Goal: Transaction & Acquisition: Purchase product/service

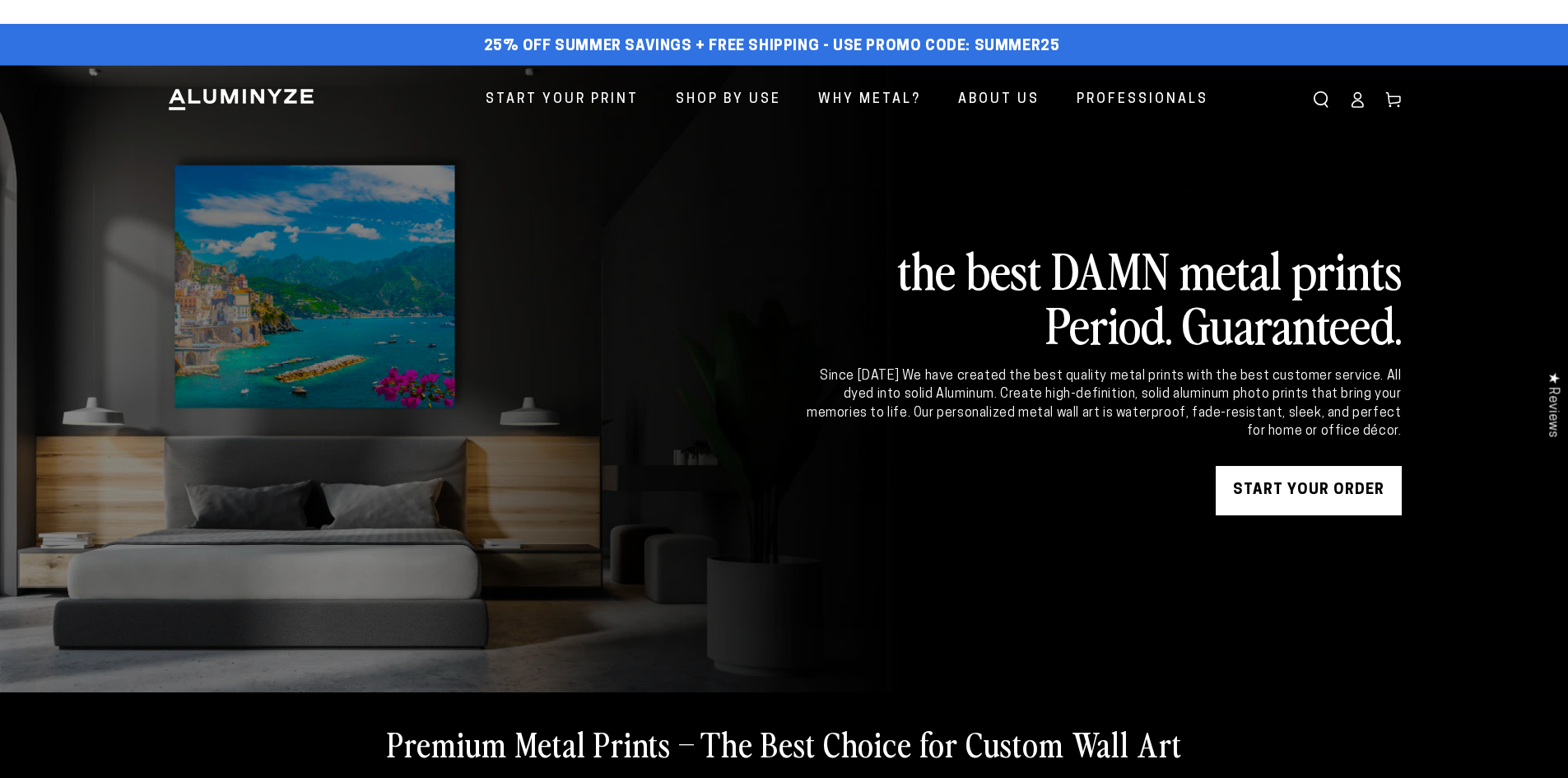
click at [1300, 499] on link "START YOUR Order" at bounding box center [1309, 490] width 186 height 49
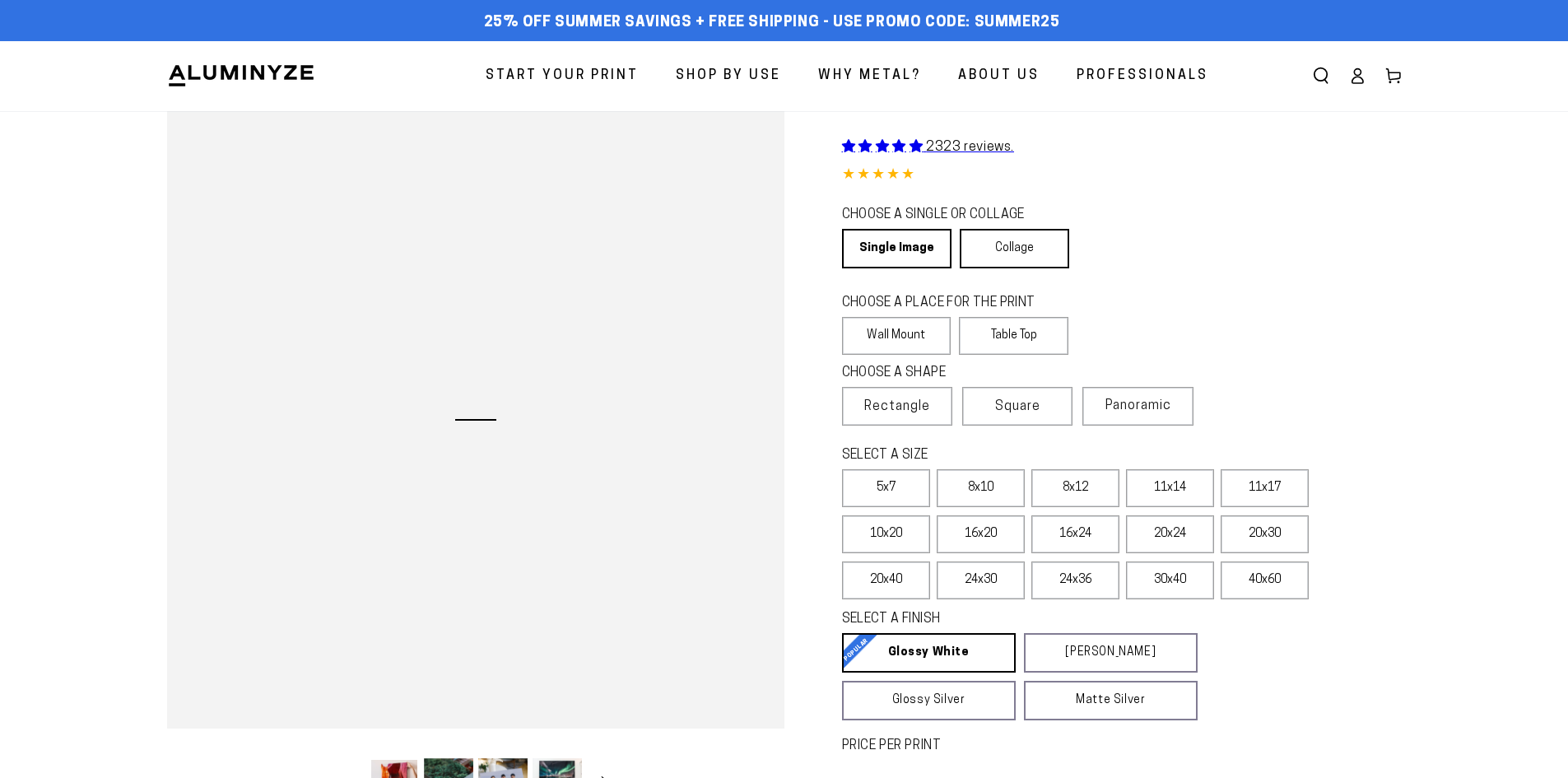
click at [1029, 246] on link "Collage" at bounding box center [1014, 248] width 109 height 40
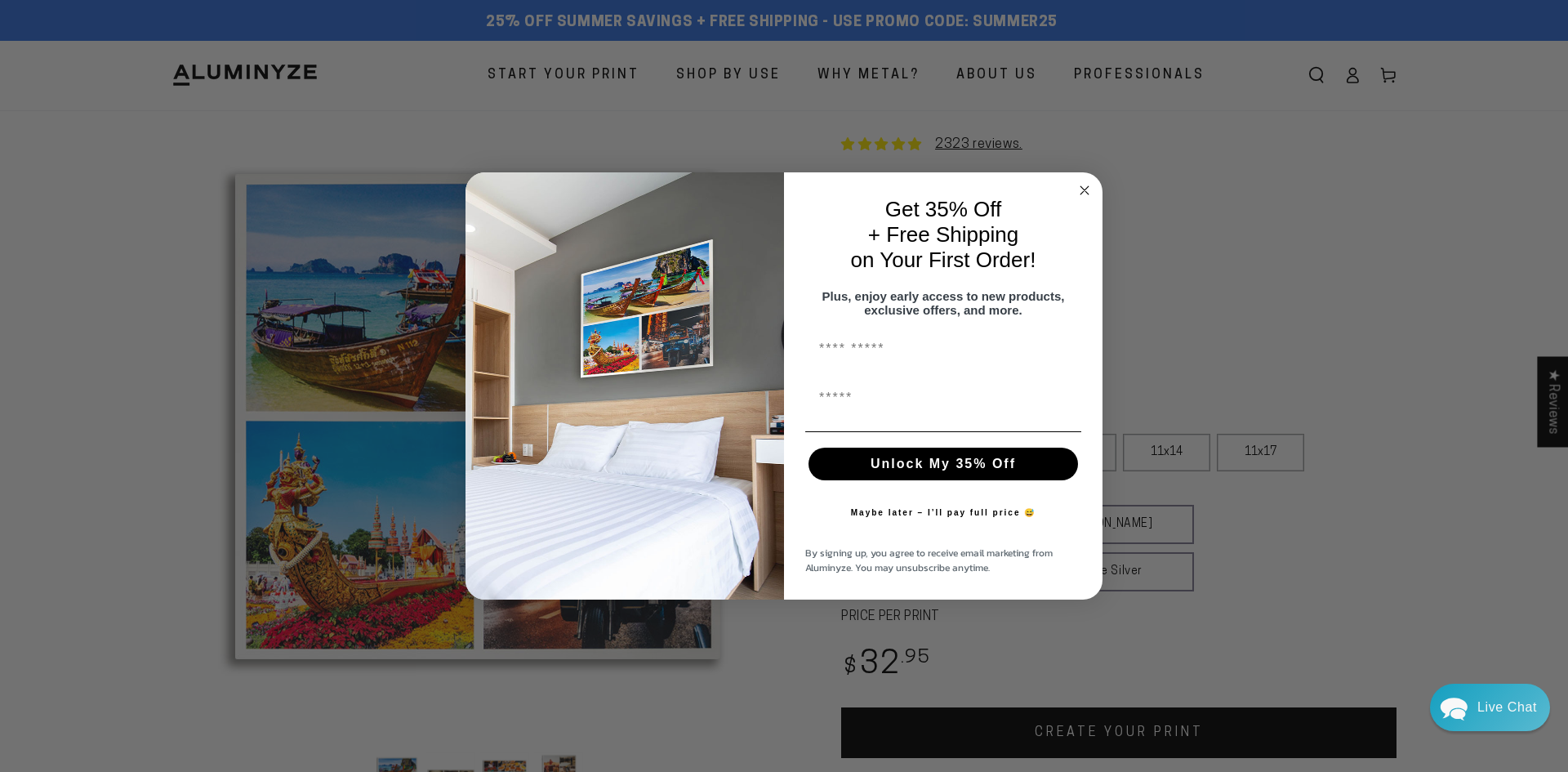
click at [895, 363] on input "First Name" at bounding box center [944, 350] width 276 height 32
type input "*****"
click at [913, 409] on input "First Name" at bounding box center [944, 398] width 276 height 32
type input "**********"
click at [938, 460] on button "Unlock My 35% Off" at bounding box center [944, 464] width 270 height 32
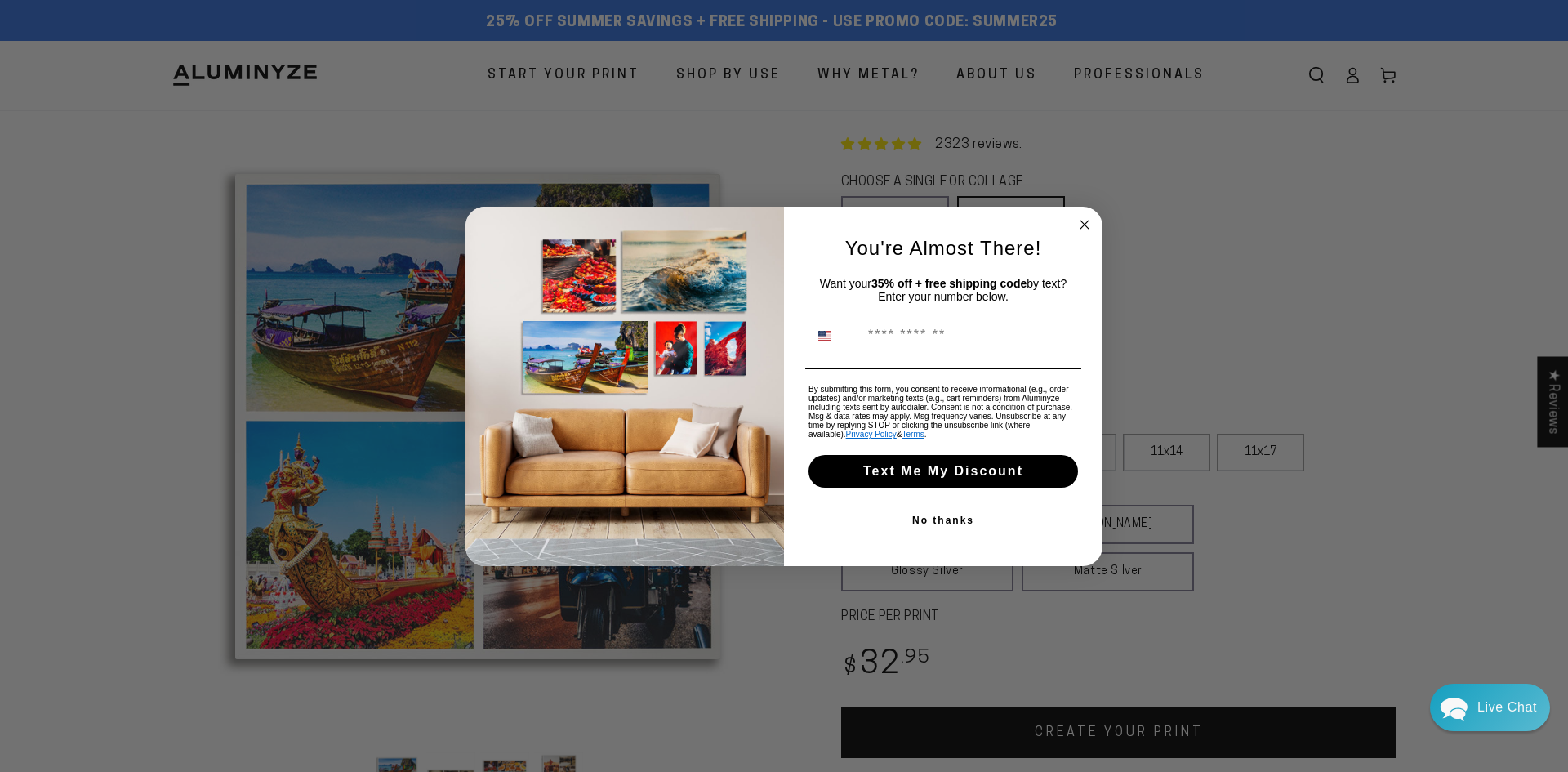
click at [825, 332] on img "United States" at bounding box center [824, 335] width 13 height 13
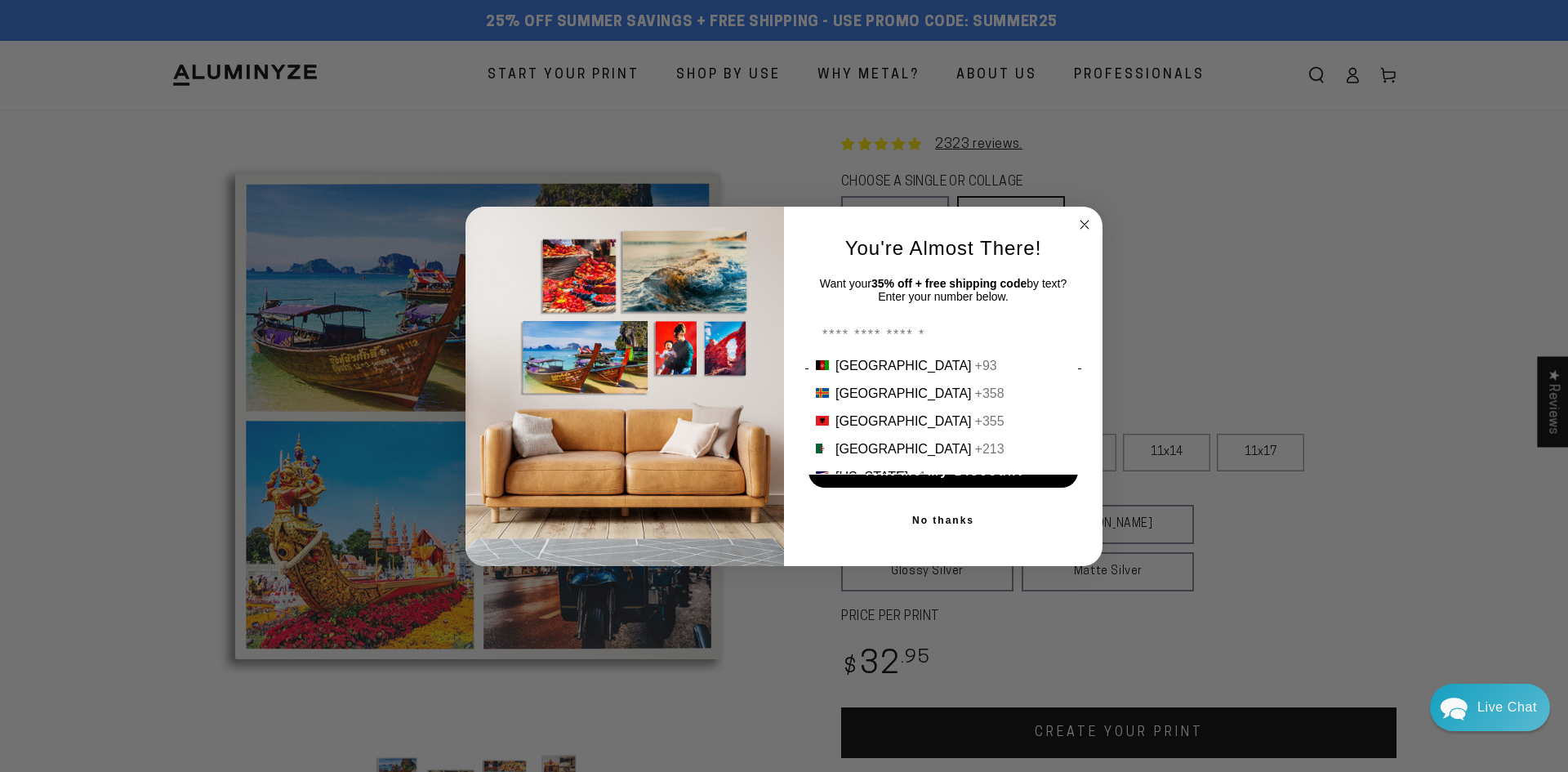
click at [1066, 532] on button "No thanks" at bounding box center [944, 520] width 276 height 32
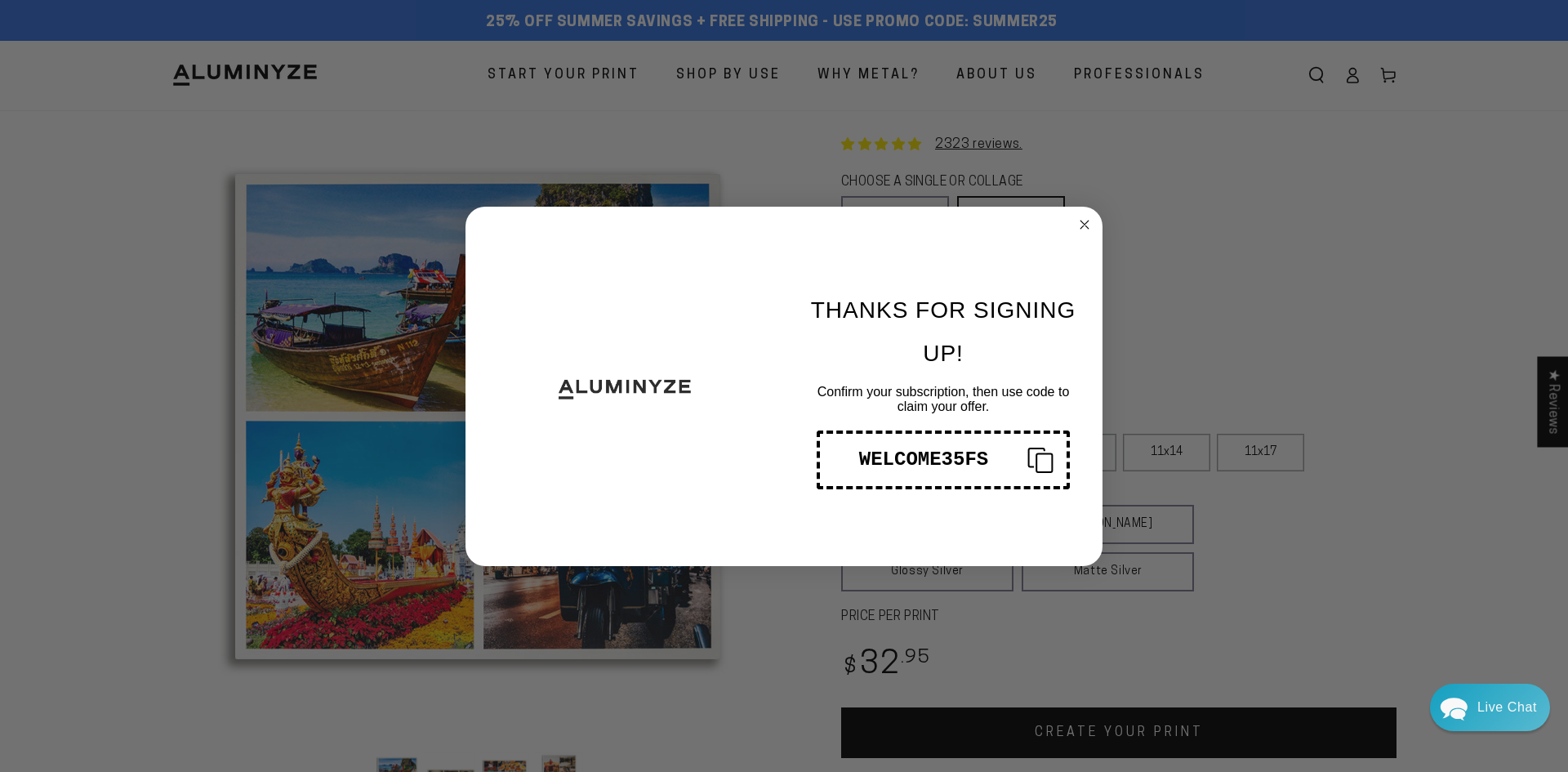
click at [1032, 458] on icon "Copy coupon code" at bounding box center [1034, 460] width 39 height 26
click at [1081, 223] on circle "Close dialog" at bounding box center [1085, 224] width 19 height 19
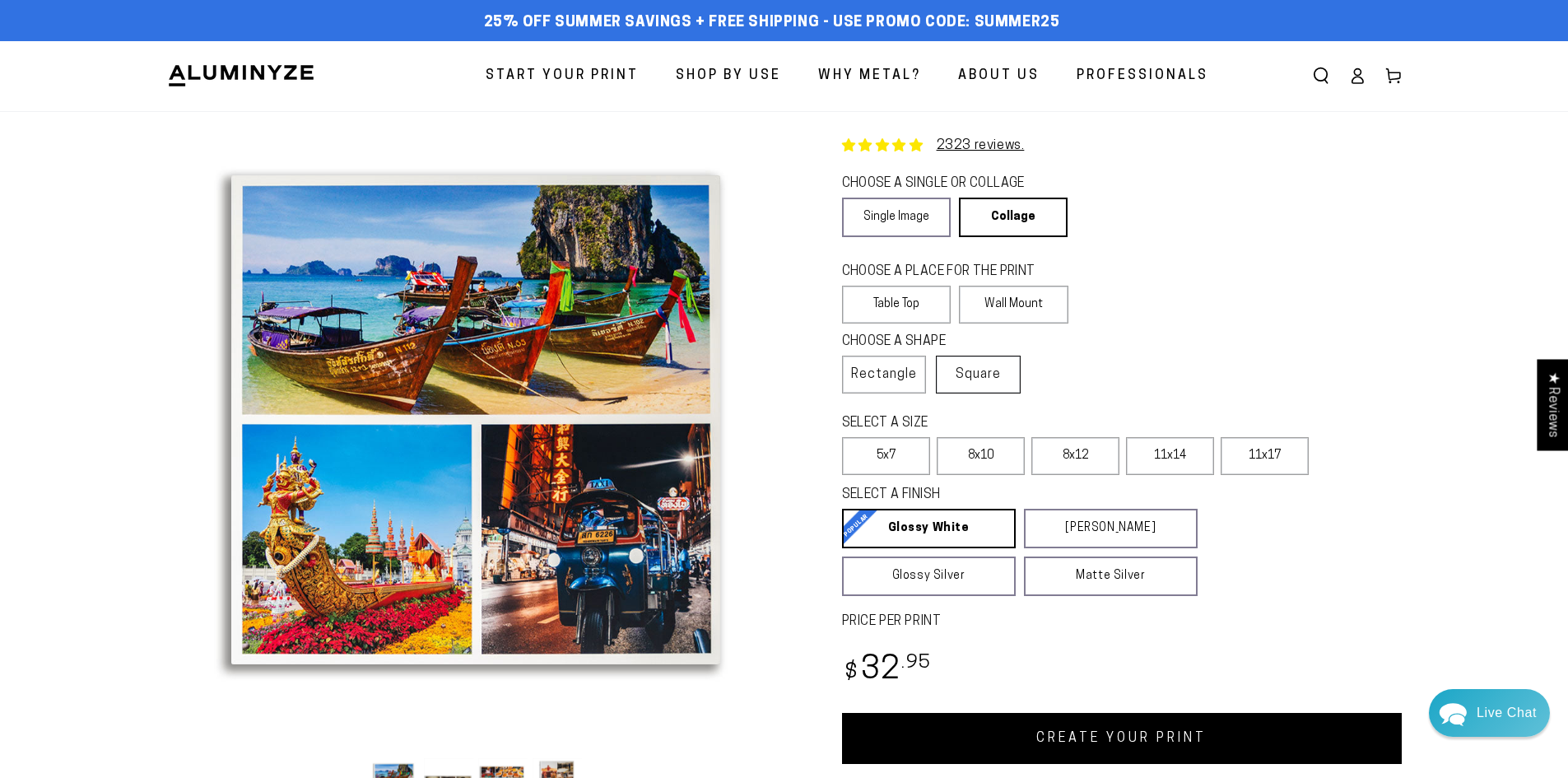
click at [966, 374] on span "Square" at bounding box center [978, 374] width 46 height 20
click at [906, 382] on span "Rectangle" at bounding box center [884, 374] width 66 height 20
click at [912, 209] on link "Single Image" at bounding box center [896, 217] width 108 height 40
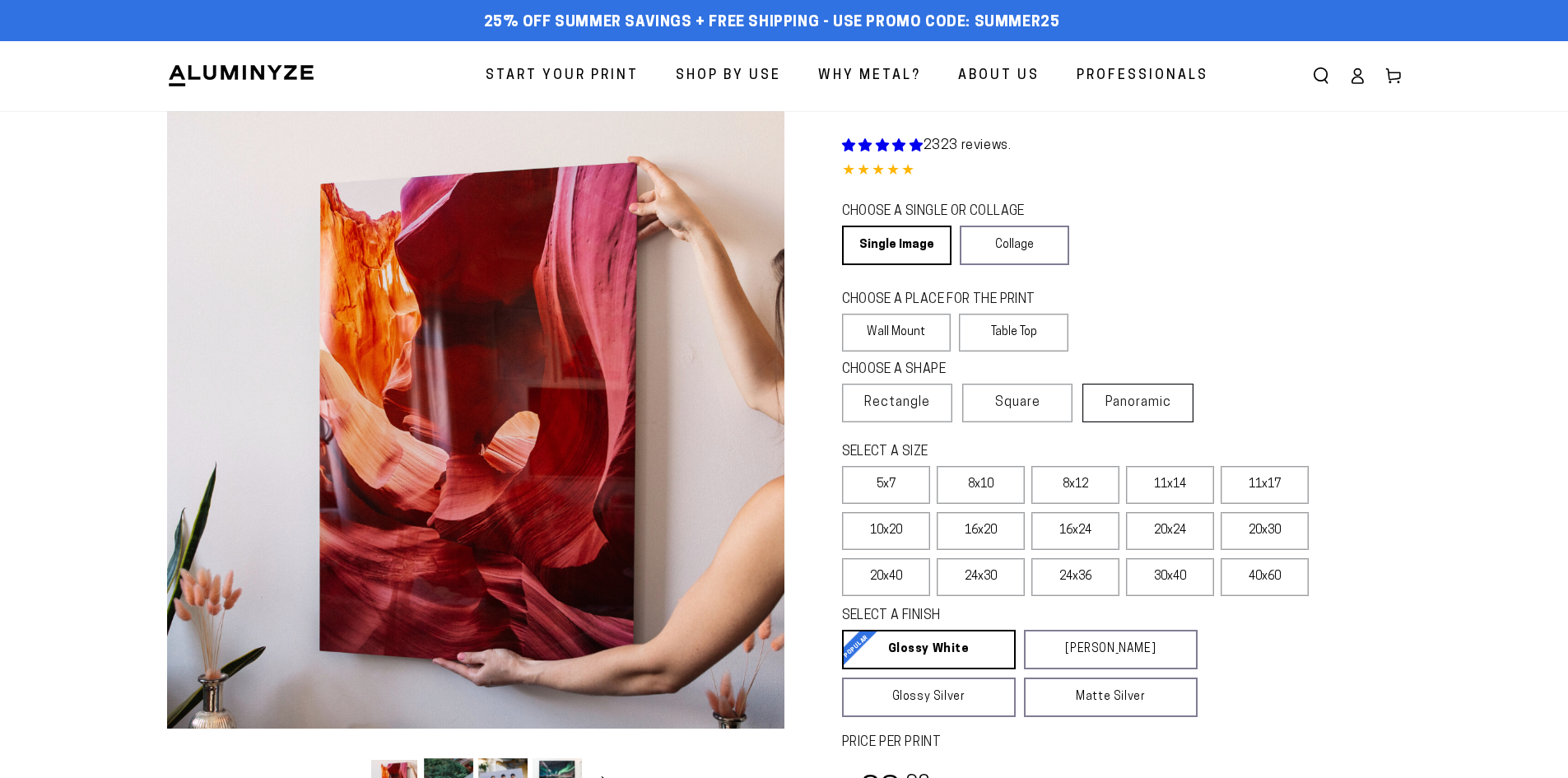
select select "**********"
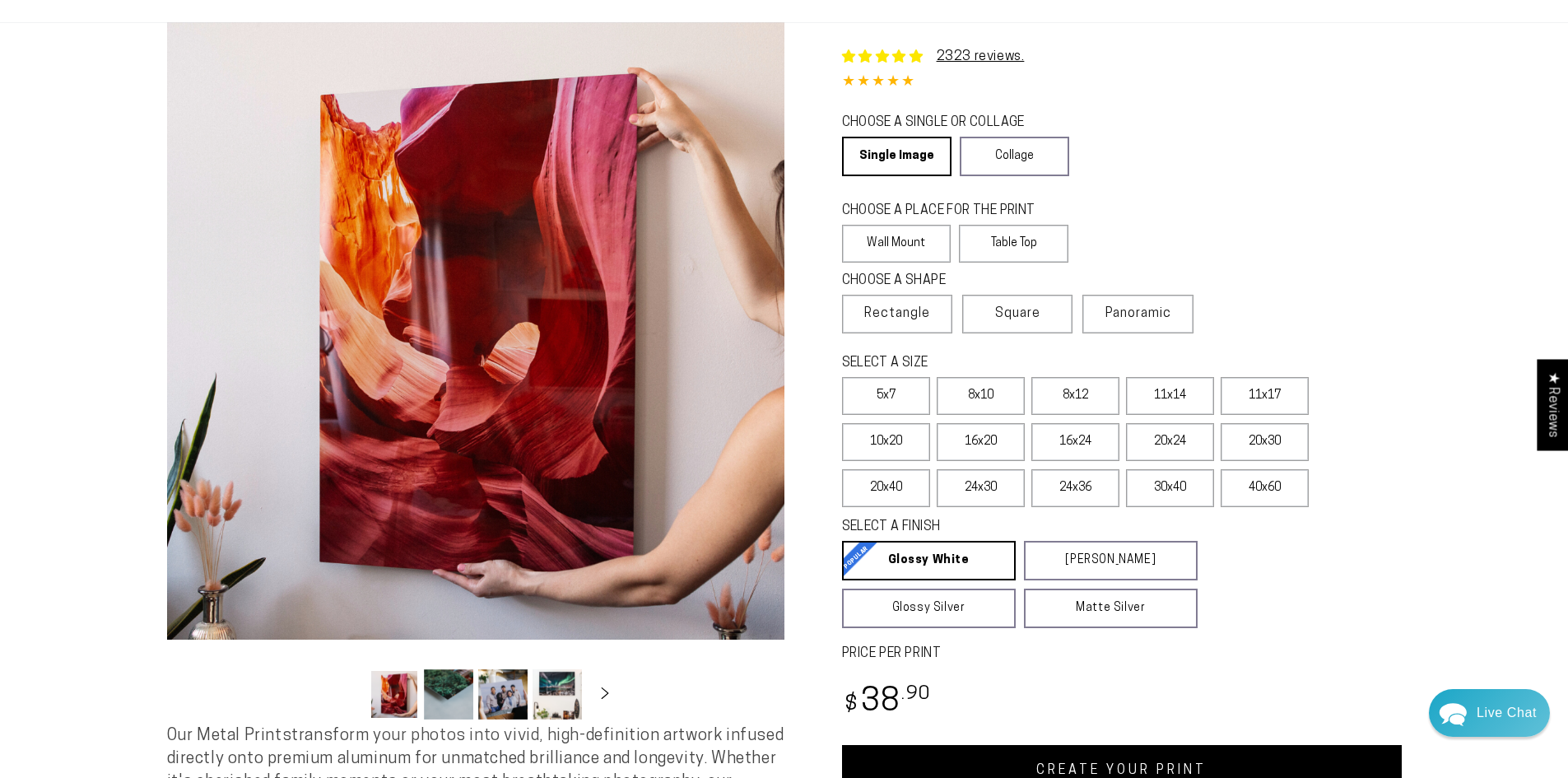
scroll to position [83, 0]
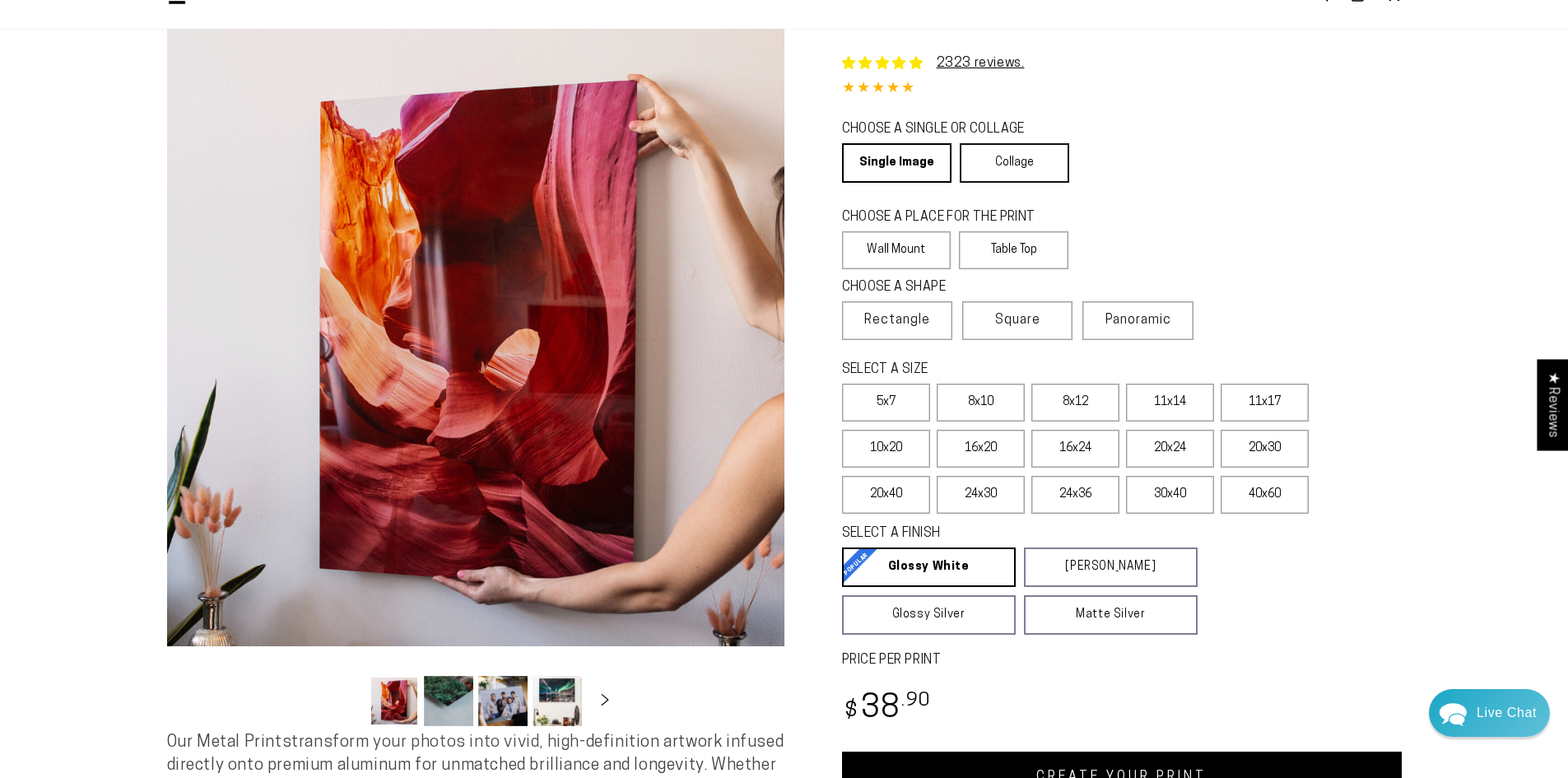
click at [1012, 173] on link "Collage" at bounding box center [1014, 163] width 109 height 40
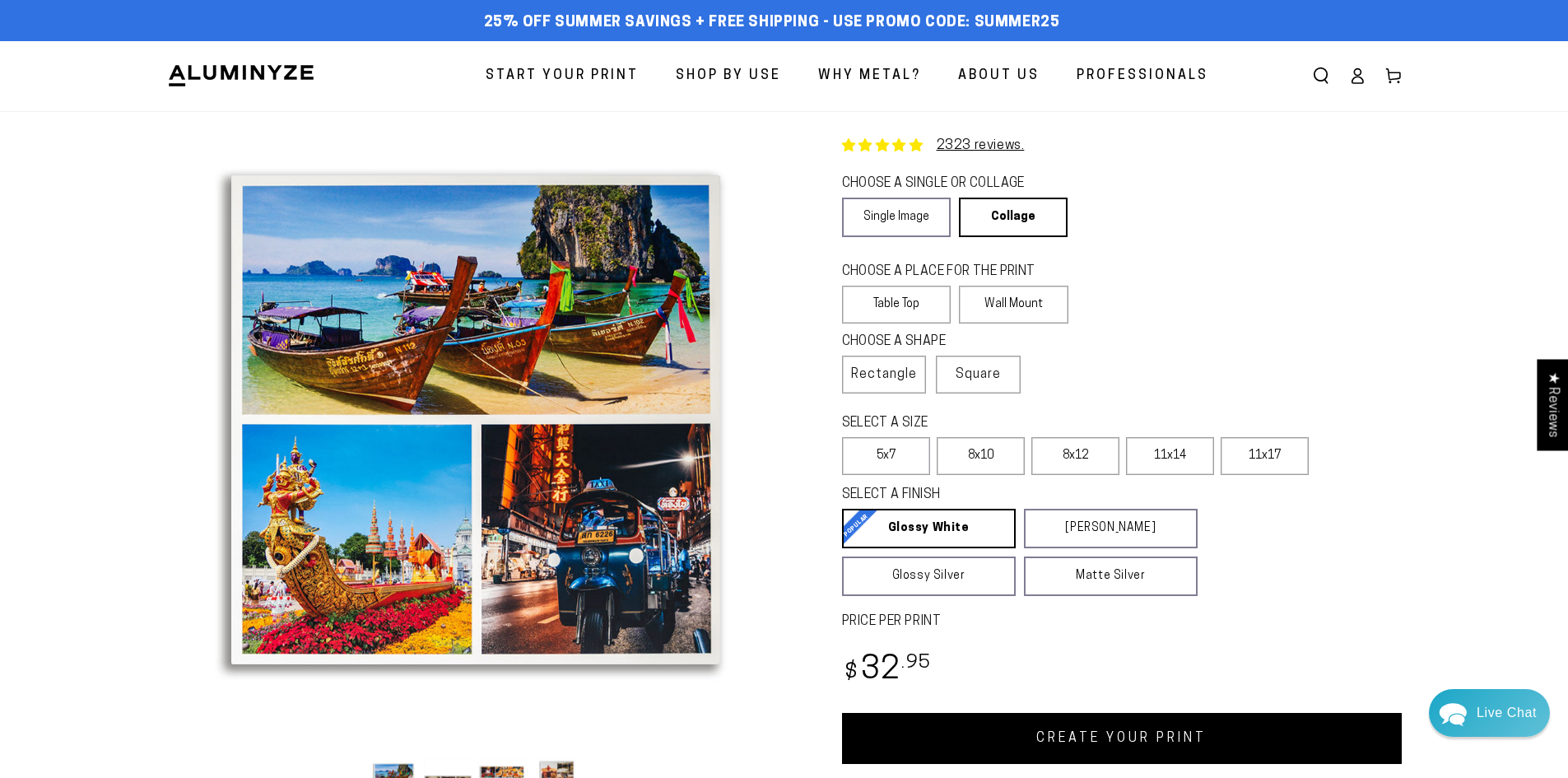
click at [956, 217] on fieldset "CHOOSE A SINGLE OR COLLAGE Learn more Single Image Collage" at bounding box center [1018, 205] width 351 height 63
click at [933, 217] on link "Single Image" at bounding box center [896, 217] width 108 height 40
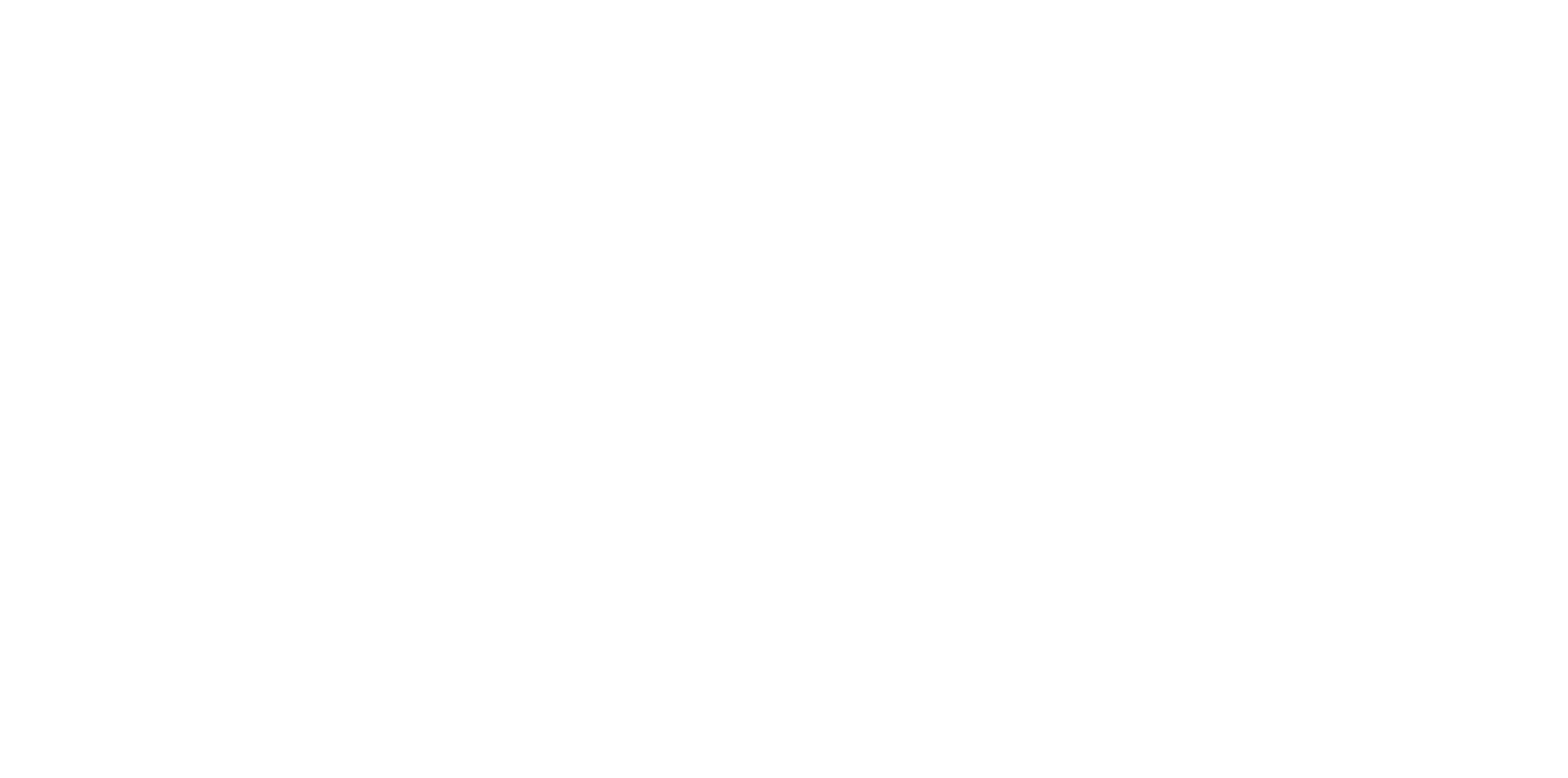
select select "**********"
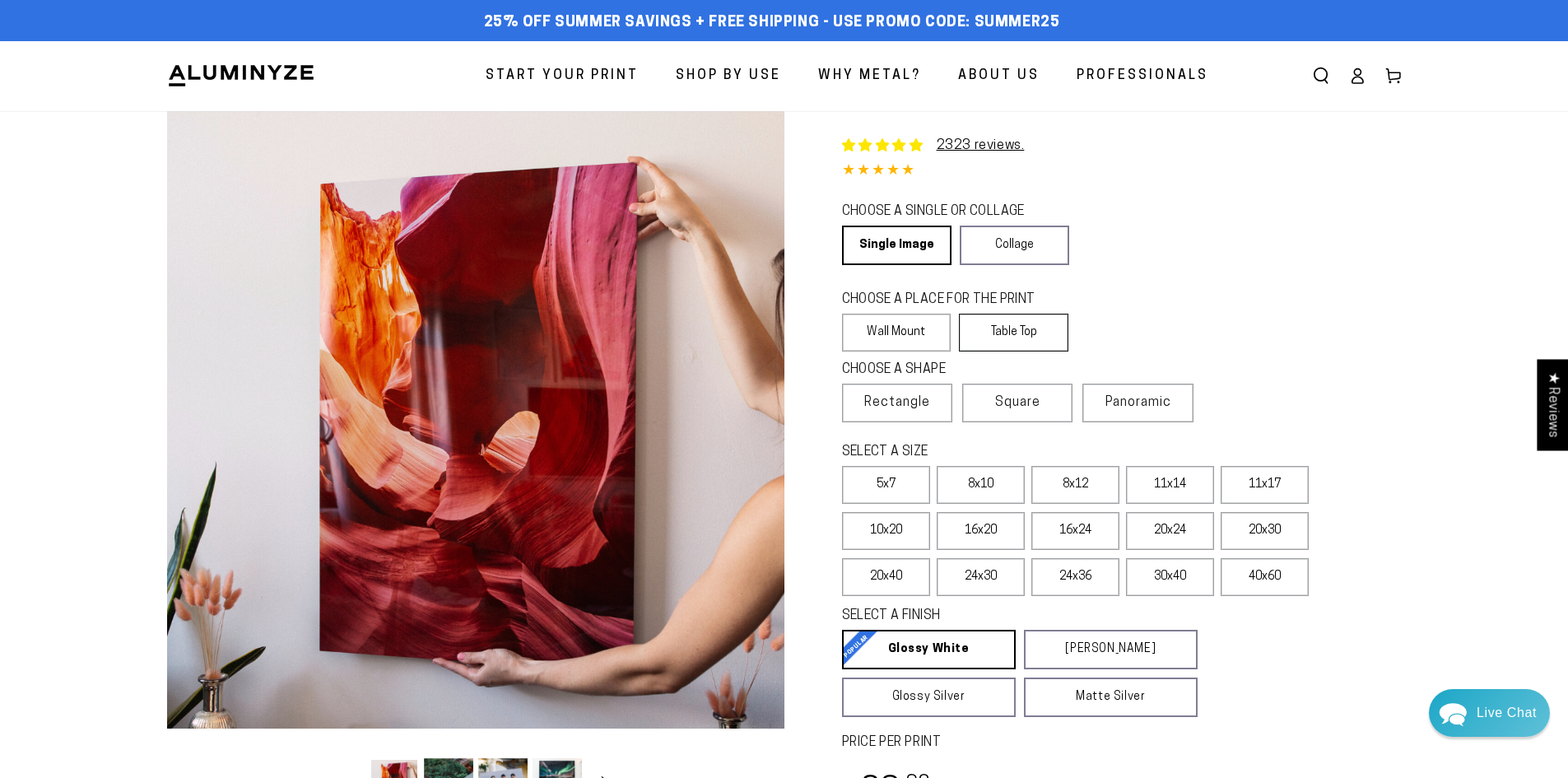
click at [1016, 333] on label "Table Top" at bounding box center [1013, 333] width 109 height 38
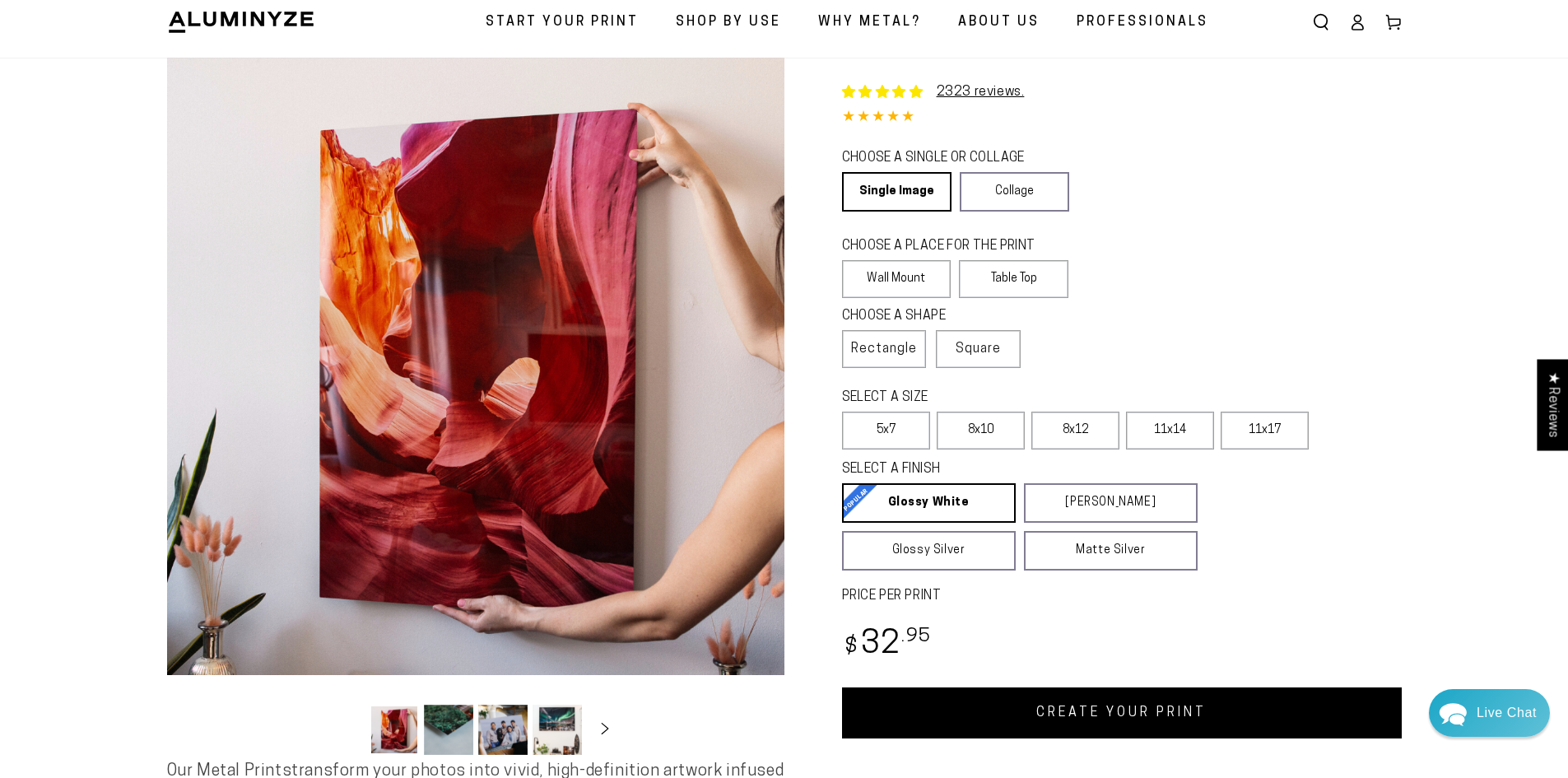
scroll to position [83, 0]
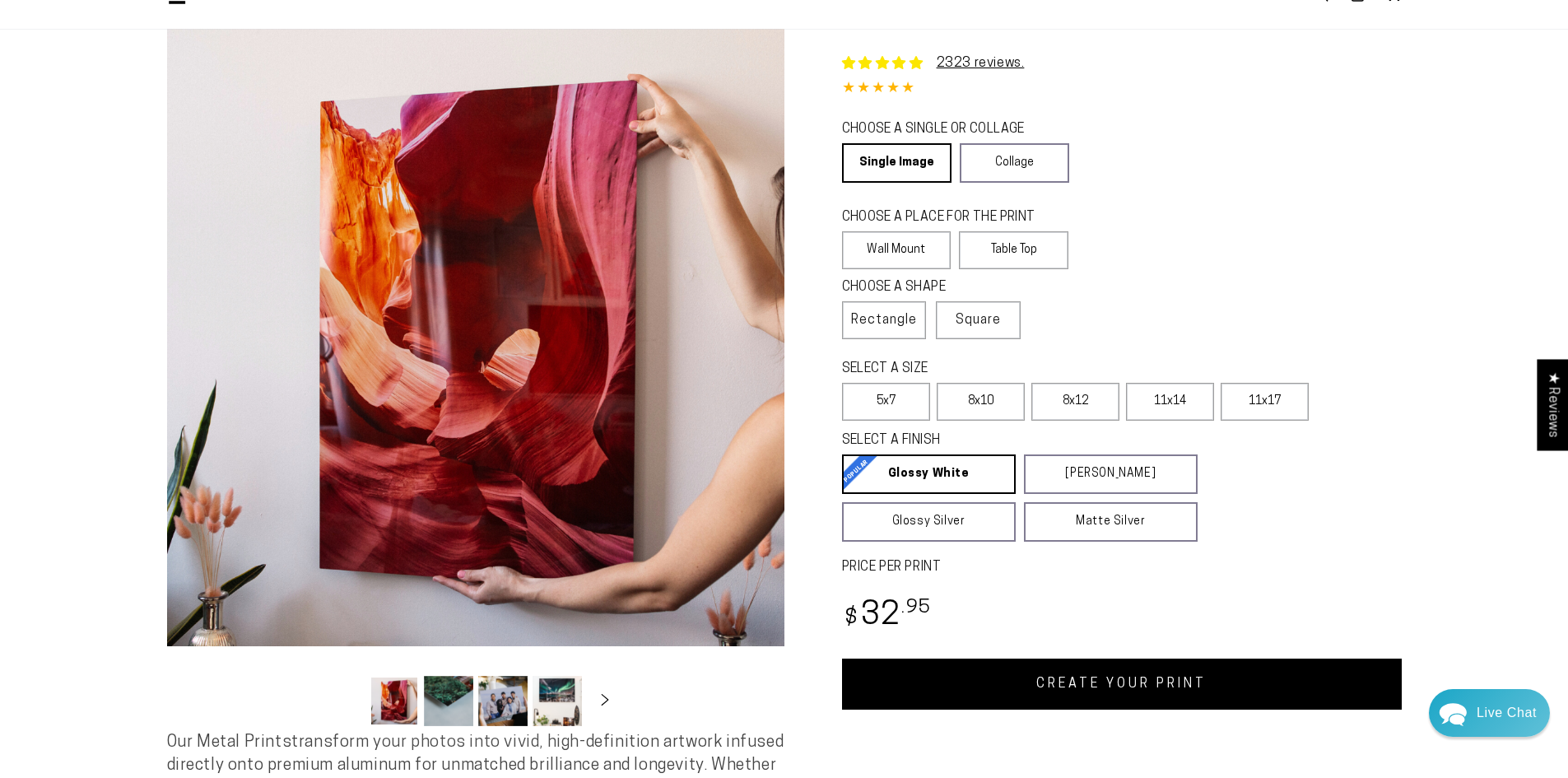
click at [1171, 683] on link "CREATE YOUR PRINT" at bounding box center [1122, 683] width 560 height 51
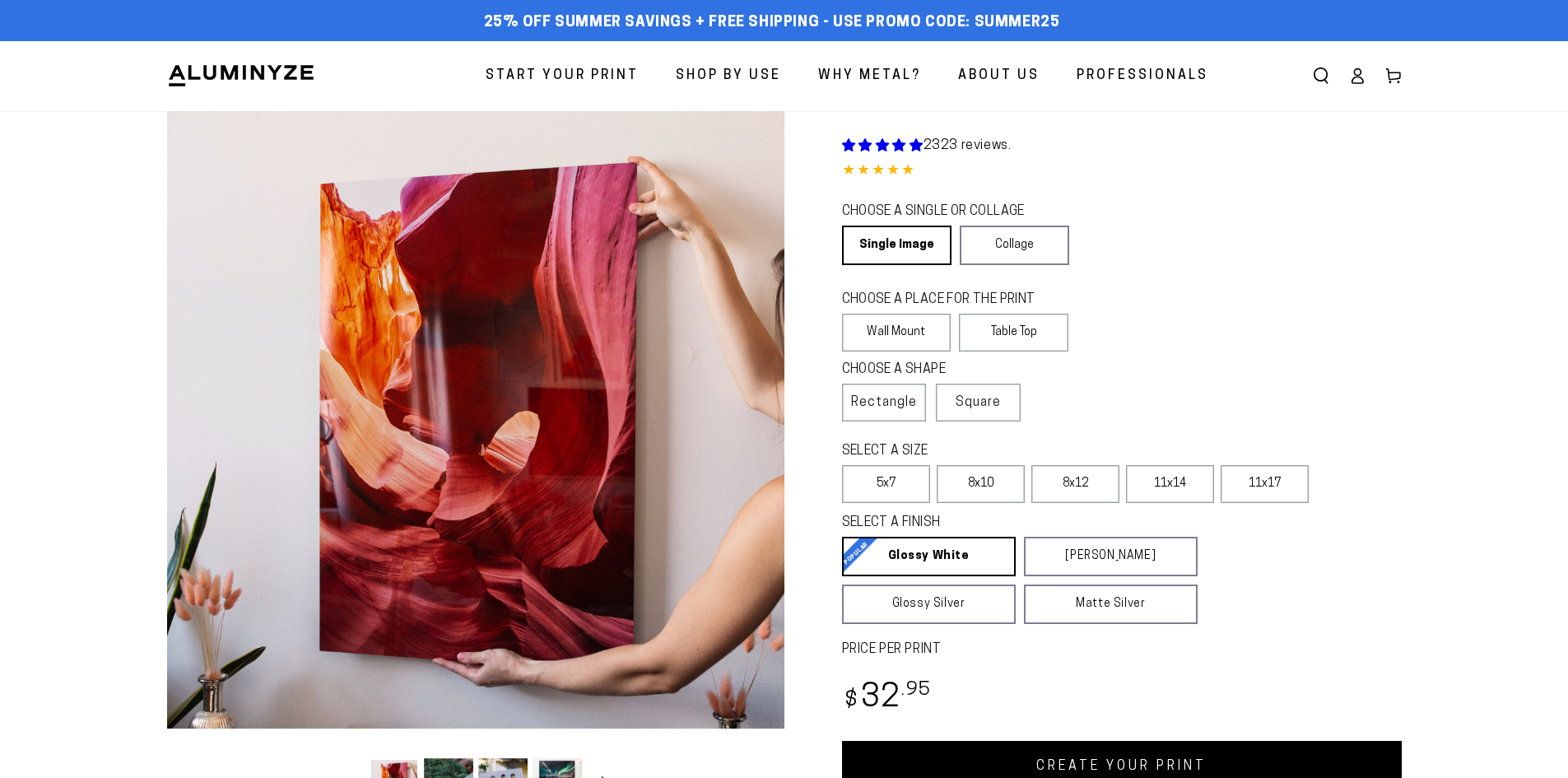
scroll to position [83, 0]
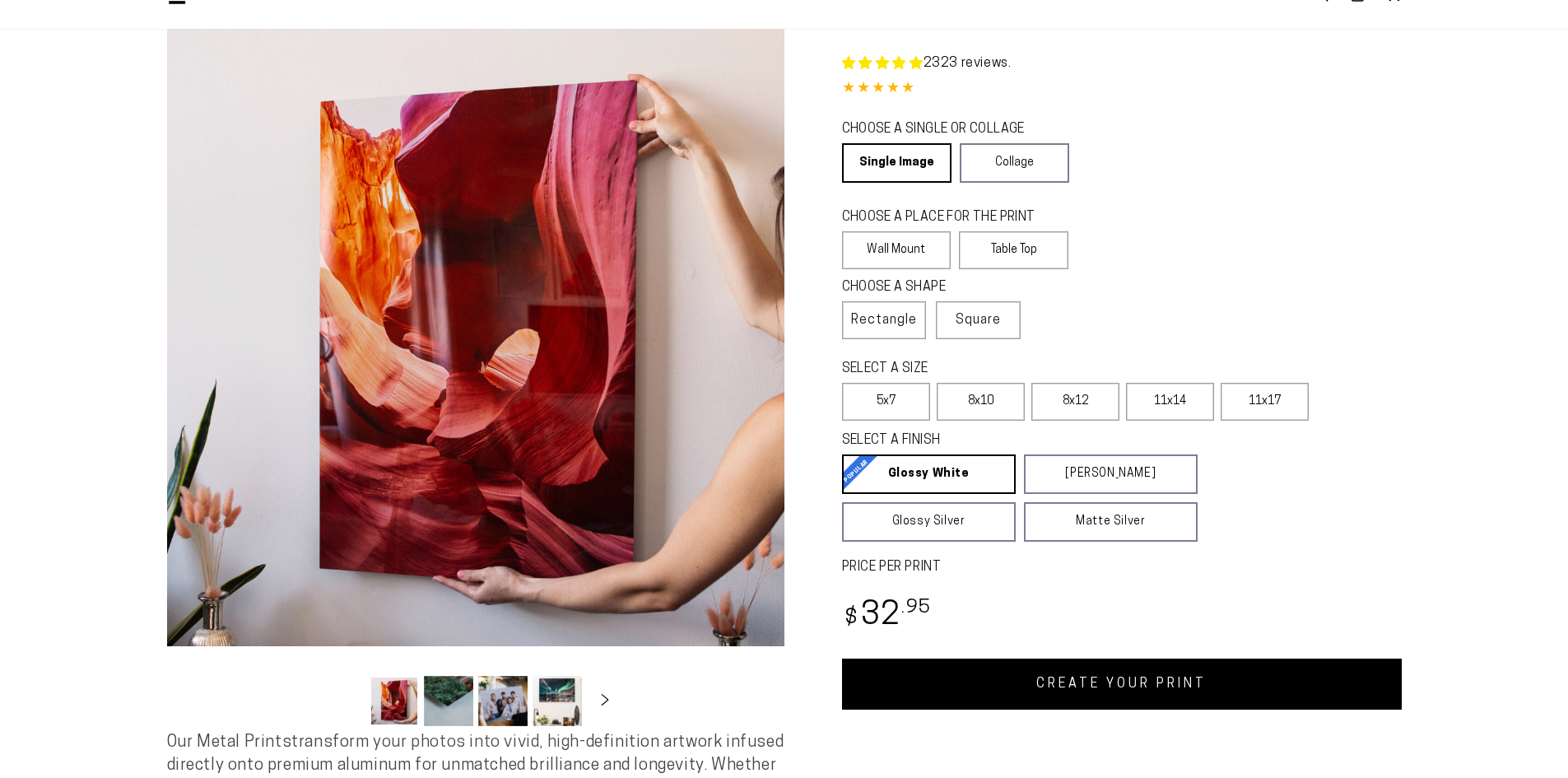
select select "**********"
click at [1015, 157] on link "Collage" at bounding box center [1014, 163] width 109 height 40
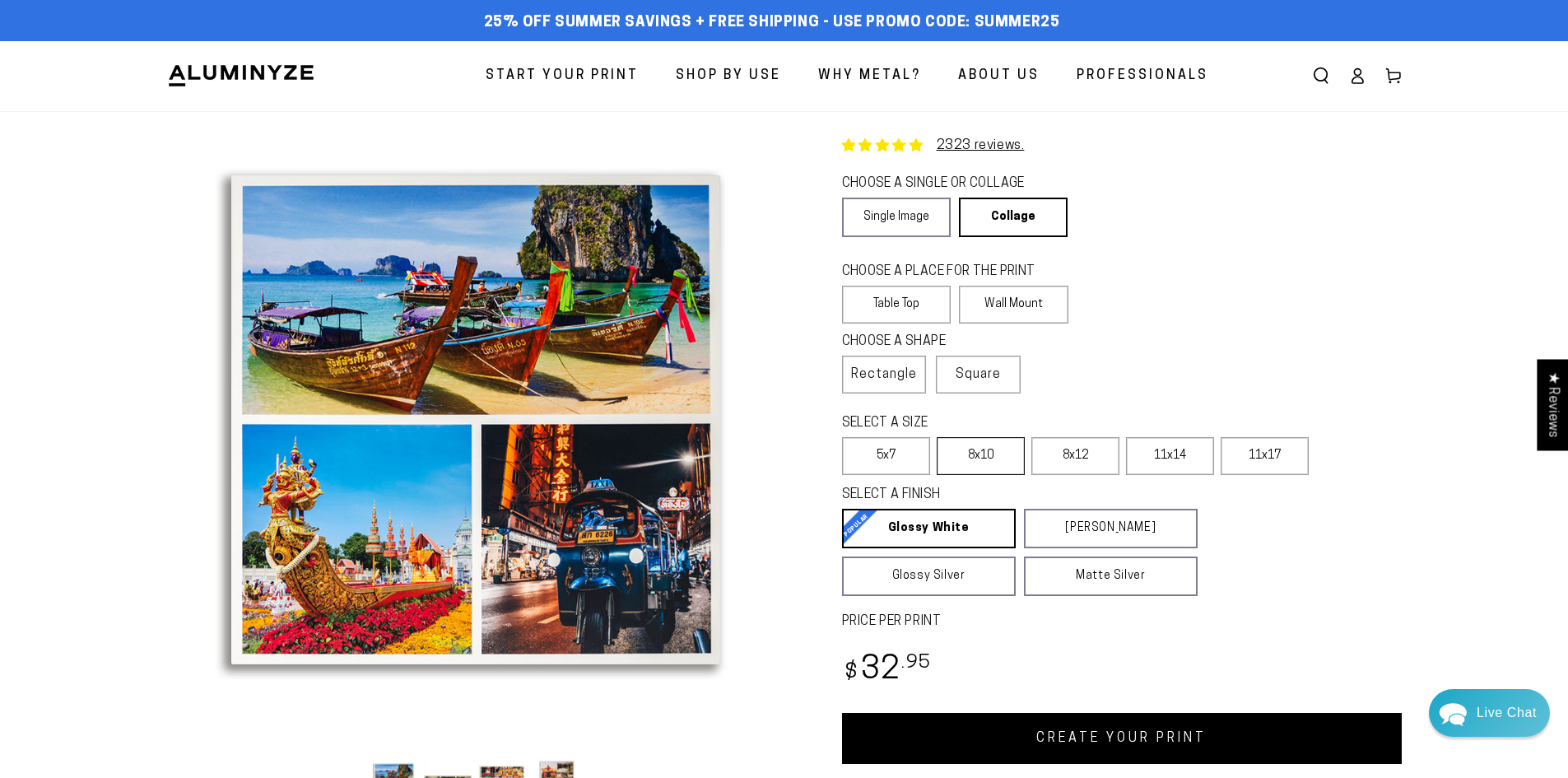
click at [962, 457] on label "8x10" at bounding box center [981, 456] width 88 height 38
click at [888, 463] on label "5x7" at bounding box center [886, 456] width 88 height 38
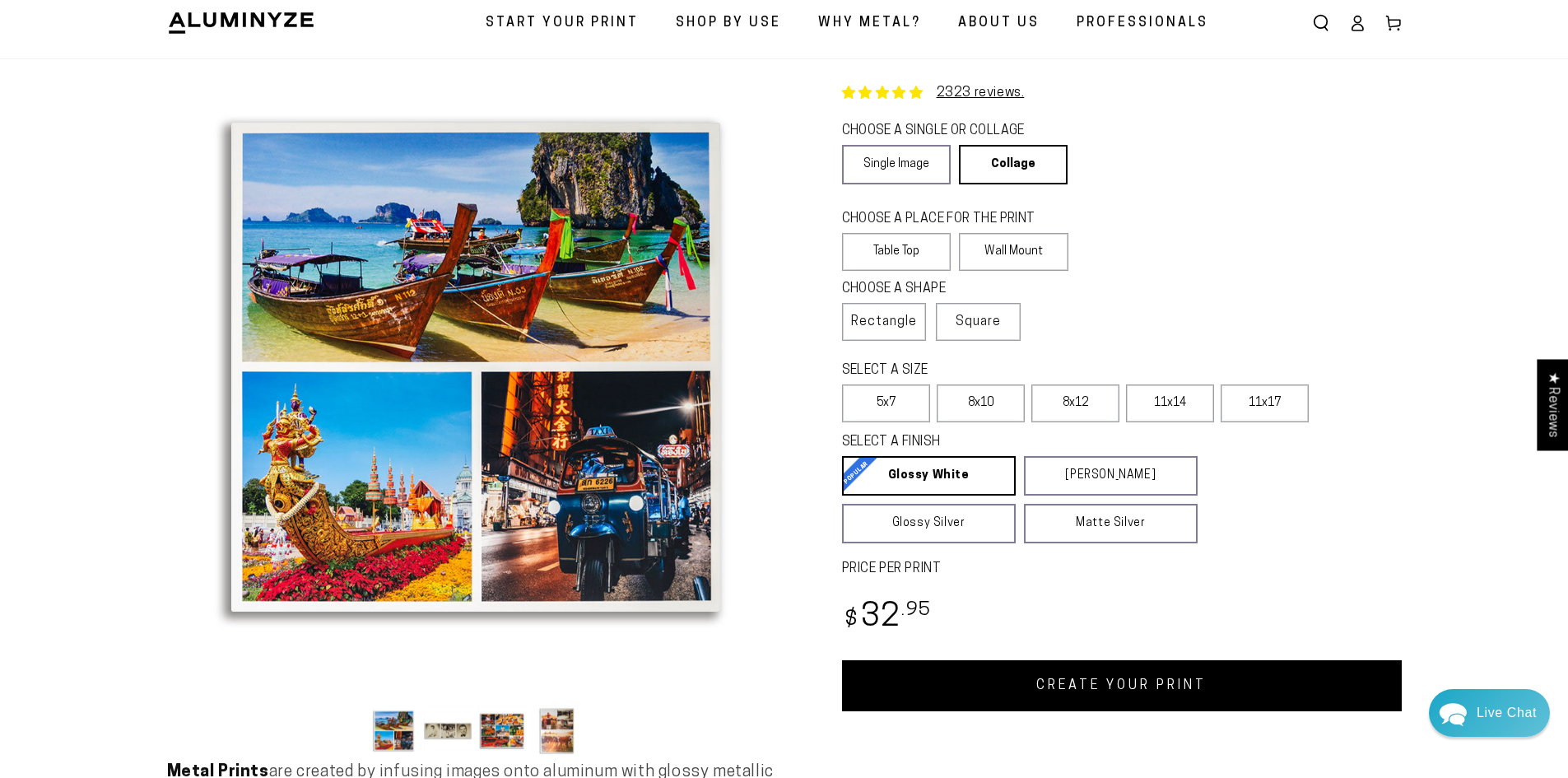
scroll to position [83, 0]
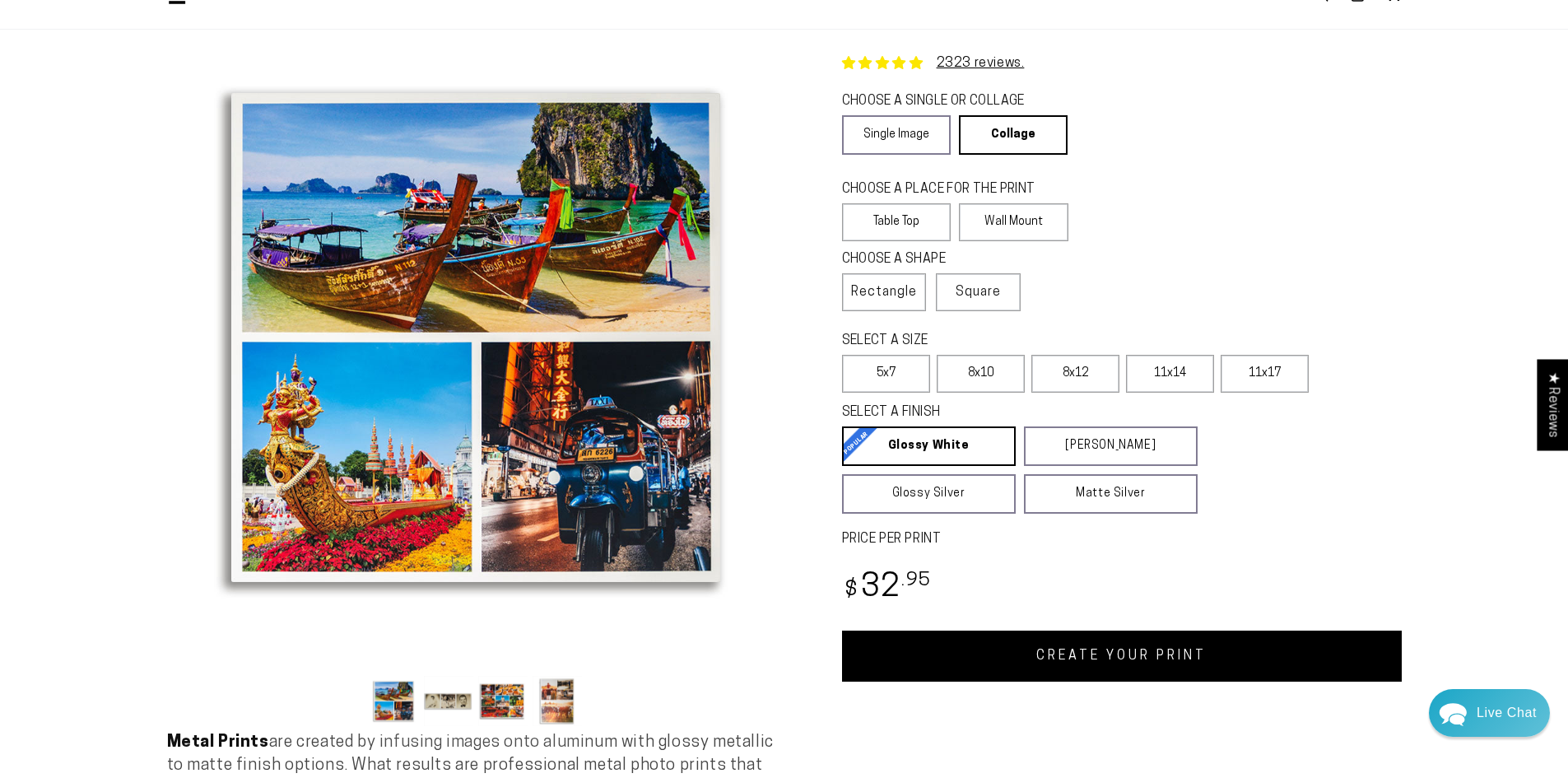
click at [1112, 656] on link "CREATE YOUR PRINT" at bounding box center [1122, 655] width 560 height 51
click at [490, 700] on button "Load image 3 in gallery view" at bounding box center [502, 701] width 49 height 50
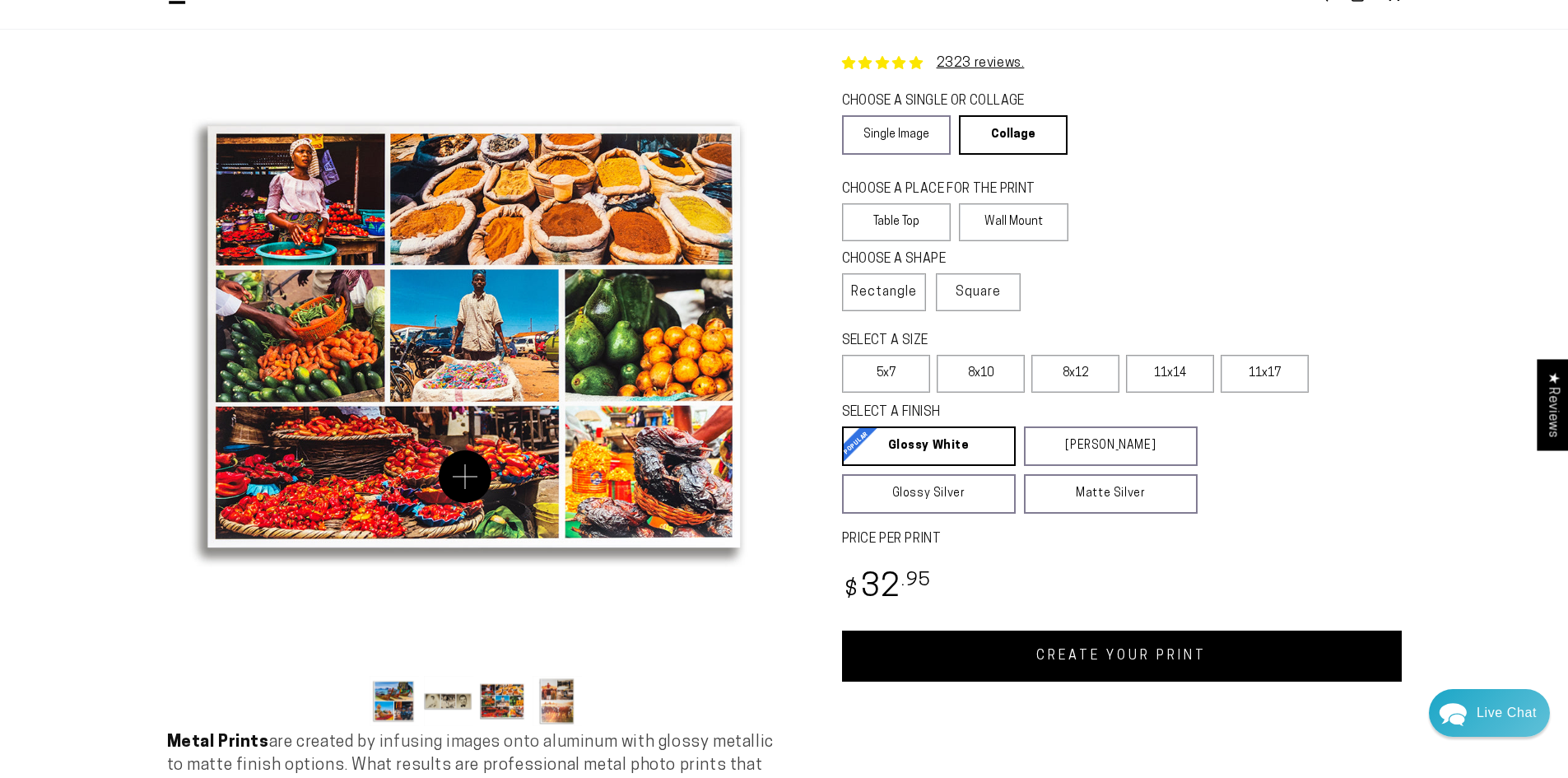
click at [465, 476] on button "Open media 3 in modal" at bounding box center [476, 338] width 618 height 617
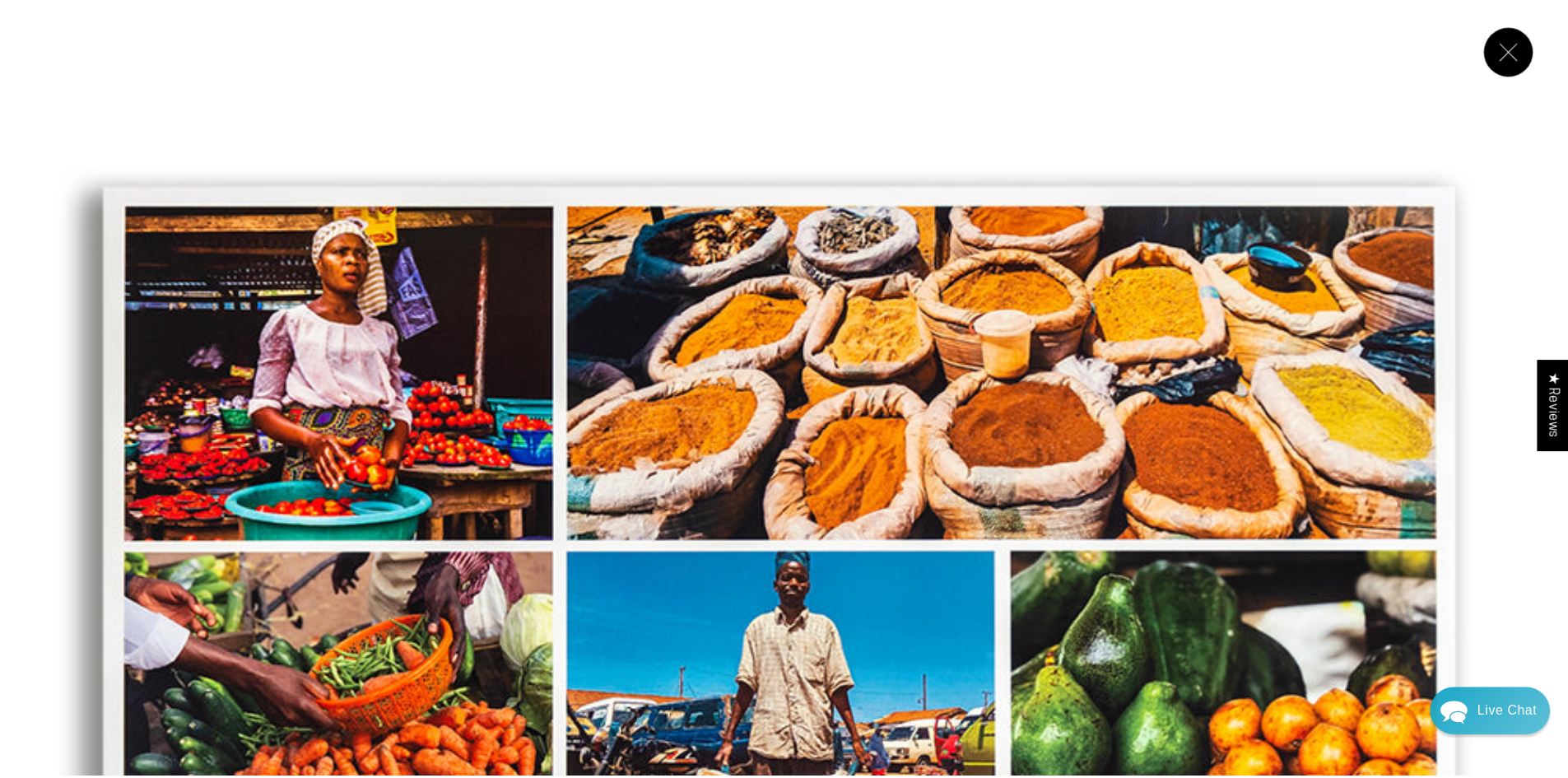
scroll to position [3547, 0]
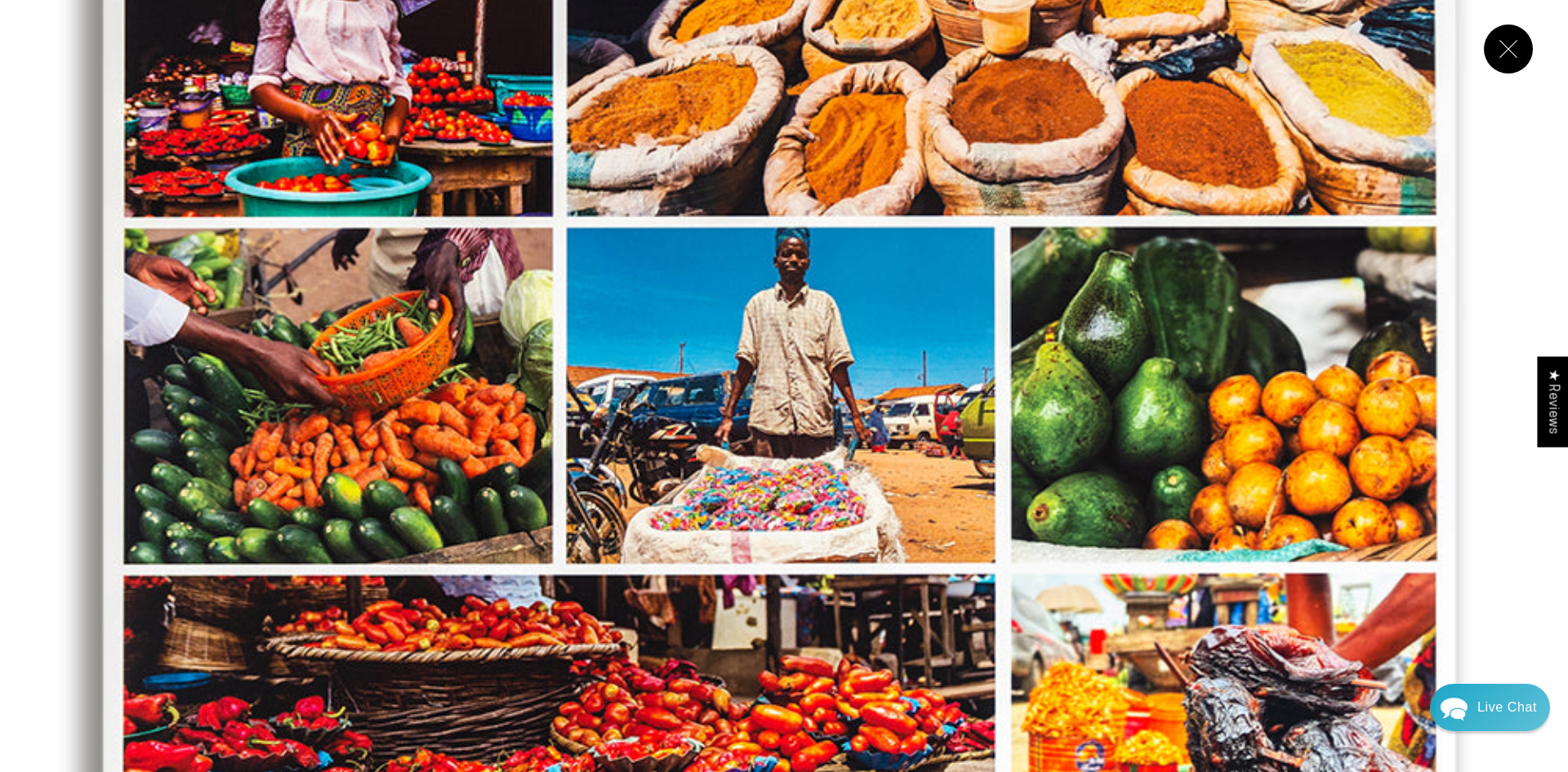
click at [1531, 49] on button "Close" at bounding box center [1507, 49] width 49 height 49
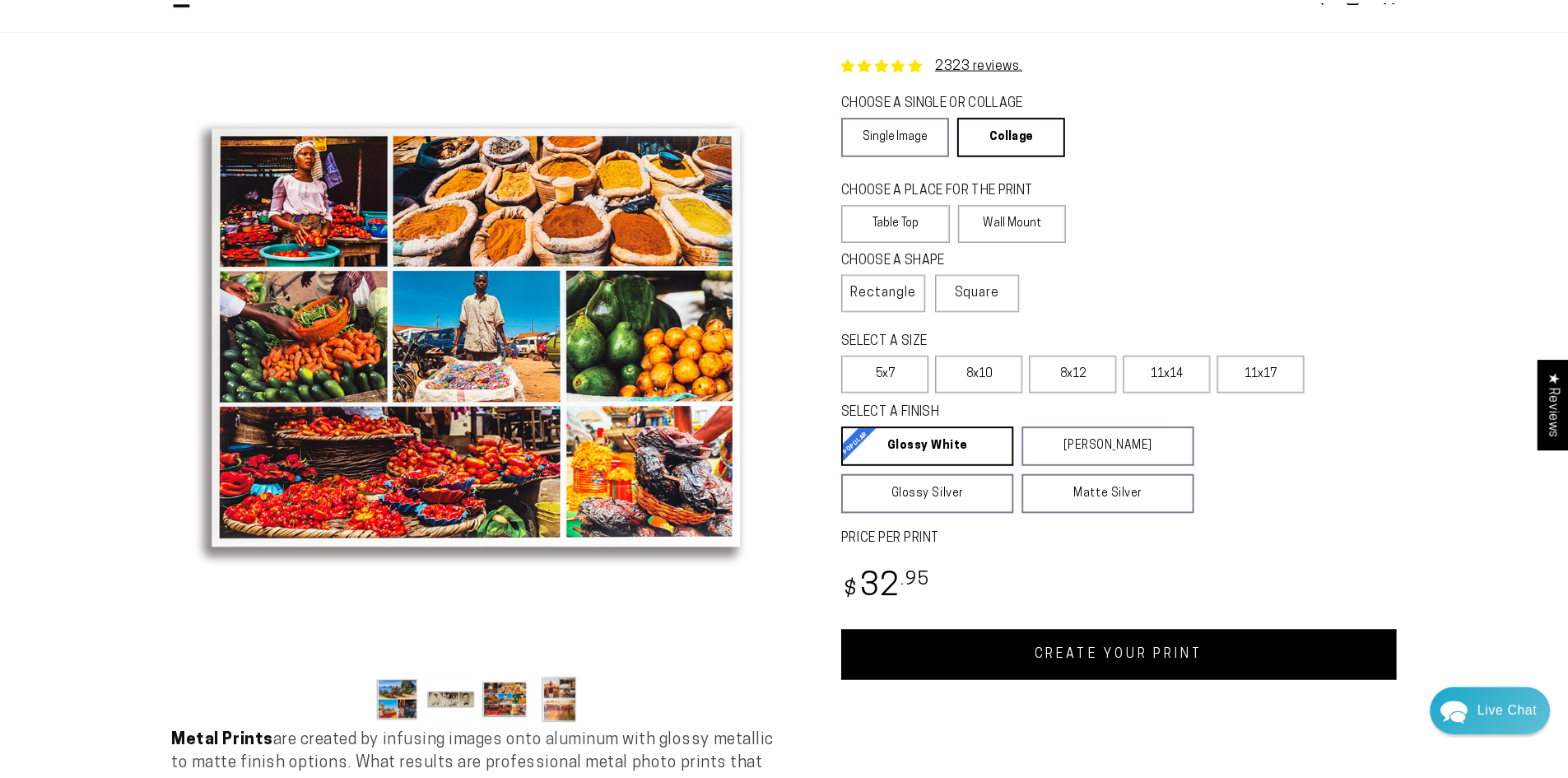
scroll to position [3522, 0]
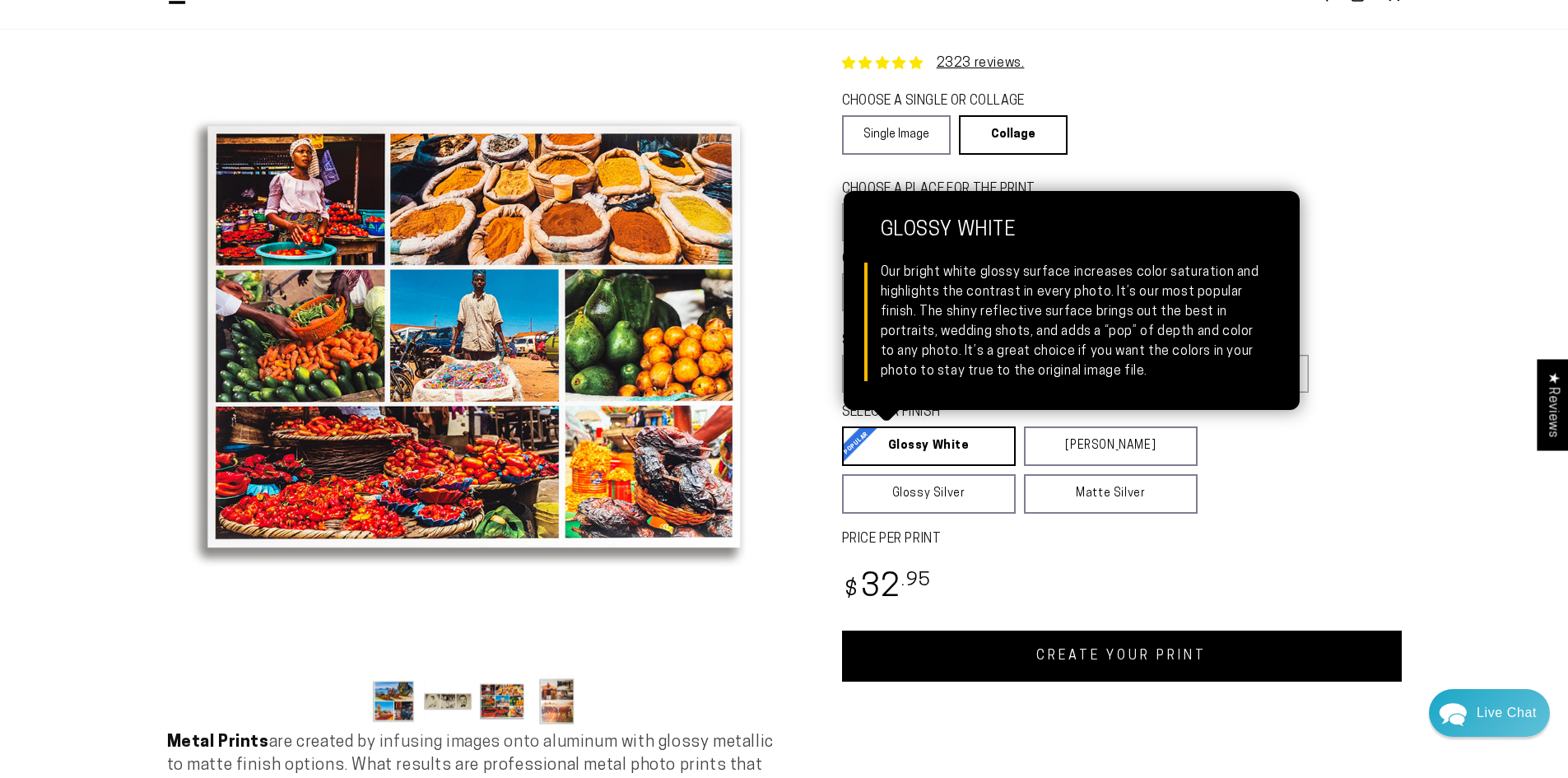
click at [942, 457] on link "Glossy White Glossy White Our bright white glossy surface increases color satur…" at bounding box center [929, 446] width 174 height 40
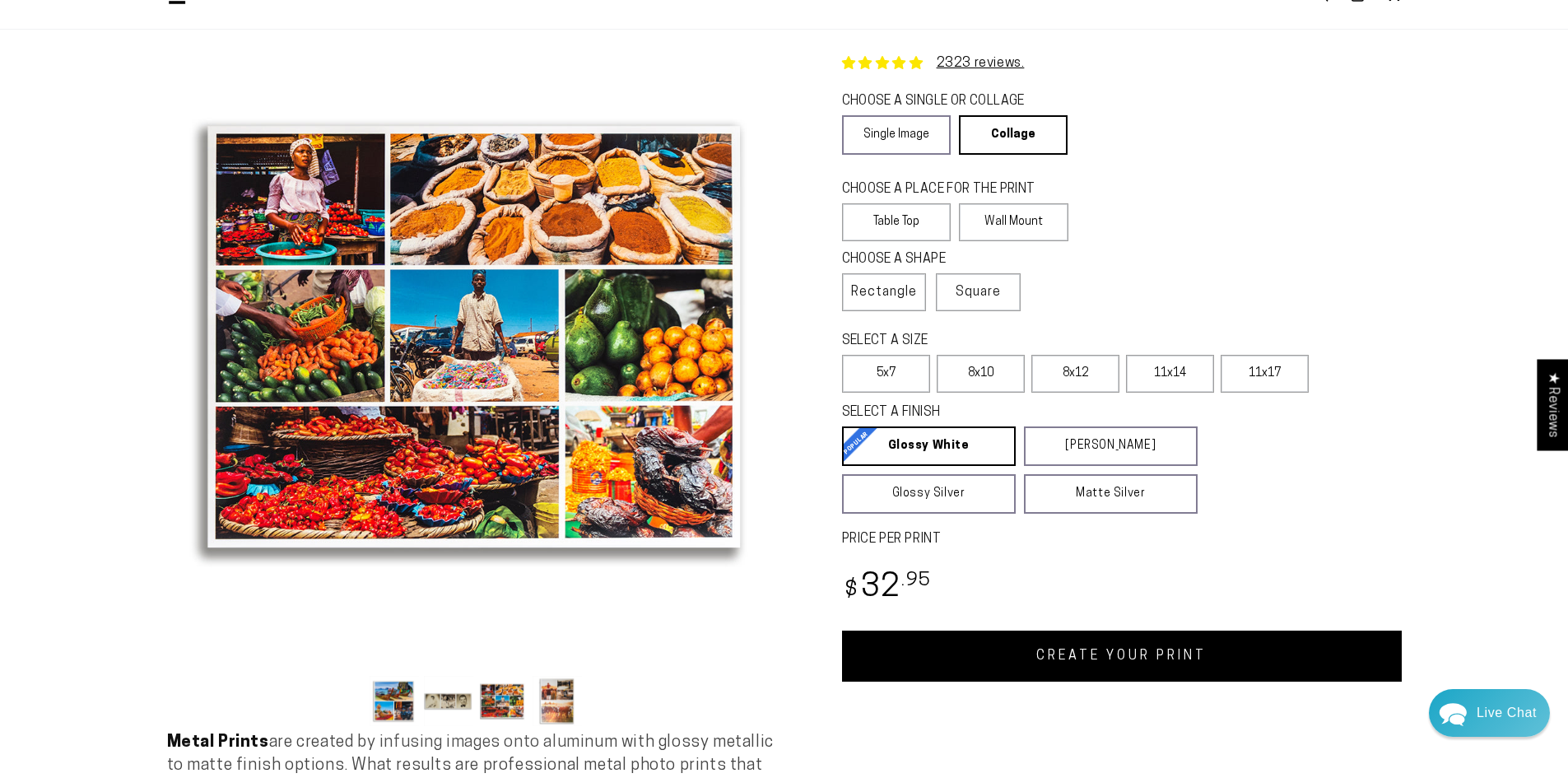
click at [1090, 664] on link "CREATE YOUR PRINT" at bounding box center [1122, 655] width 560 height 51
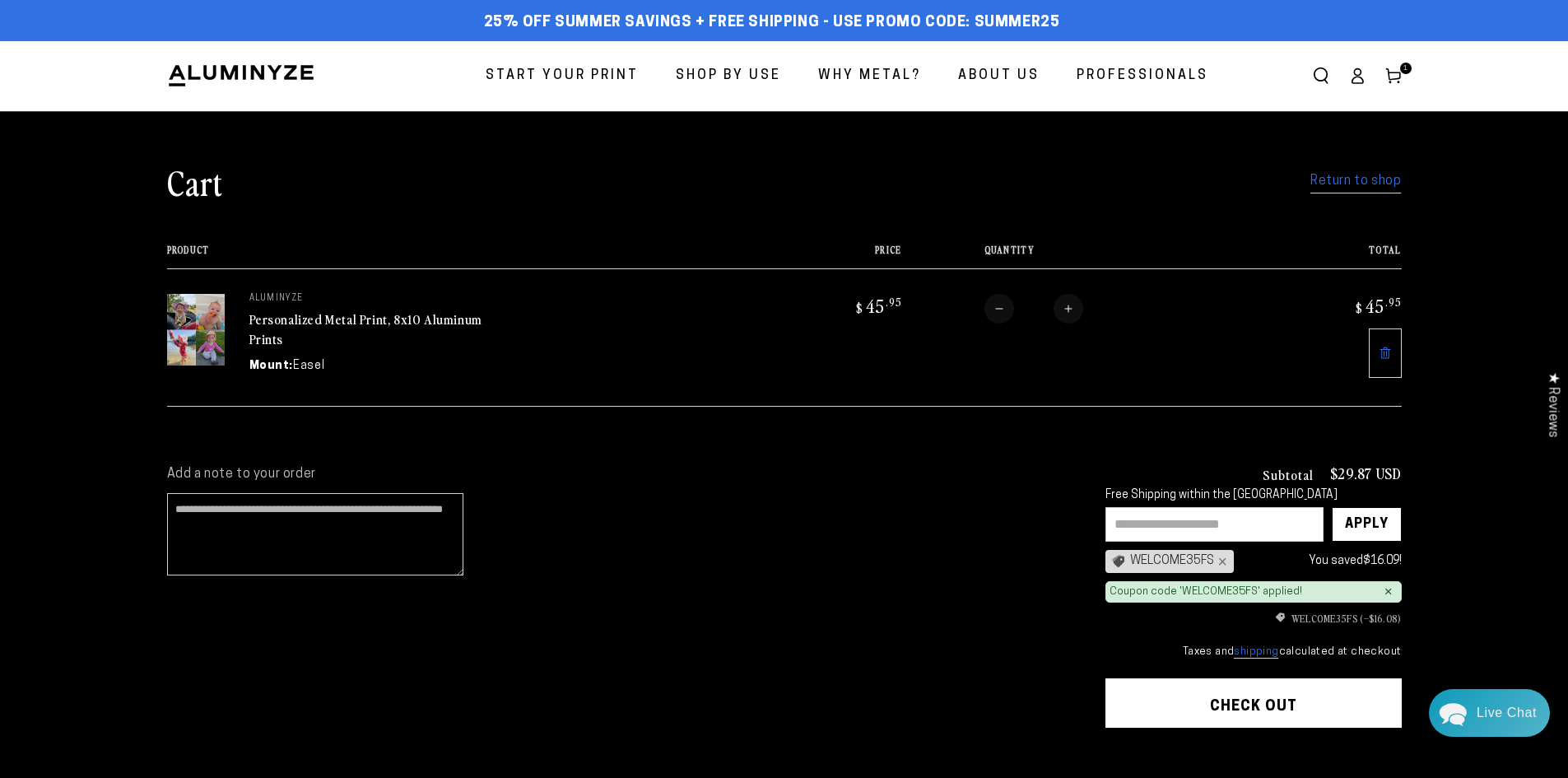
click at [273, 322] on link "Personalized Metal Print, 8x10 Aluminum Prints" at bounding box center [366, 329] width 233 height 40
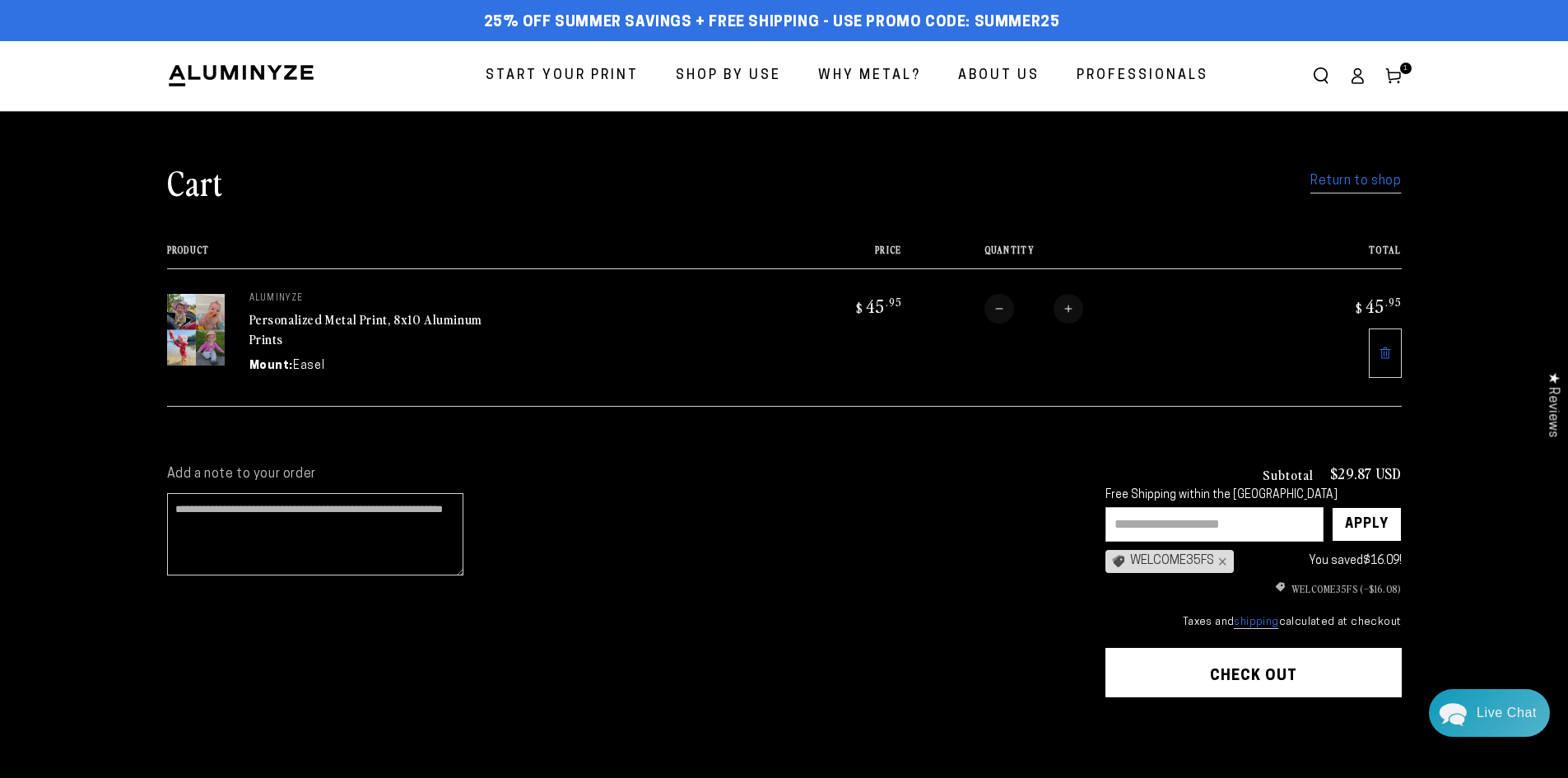
click at [1068, 309] on button "Increase quantity for Personalized Metal Print, 8x10 Aluminum Prints" at bounding box center [1068, 309] width 29 height 29
type input "*"
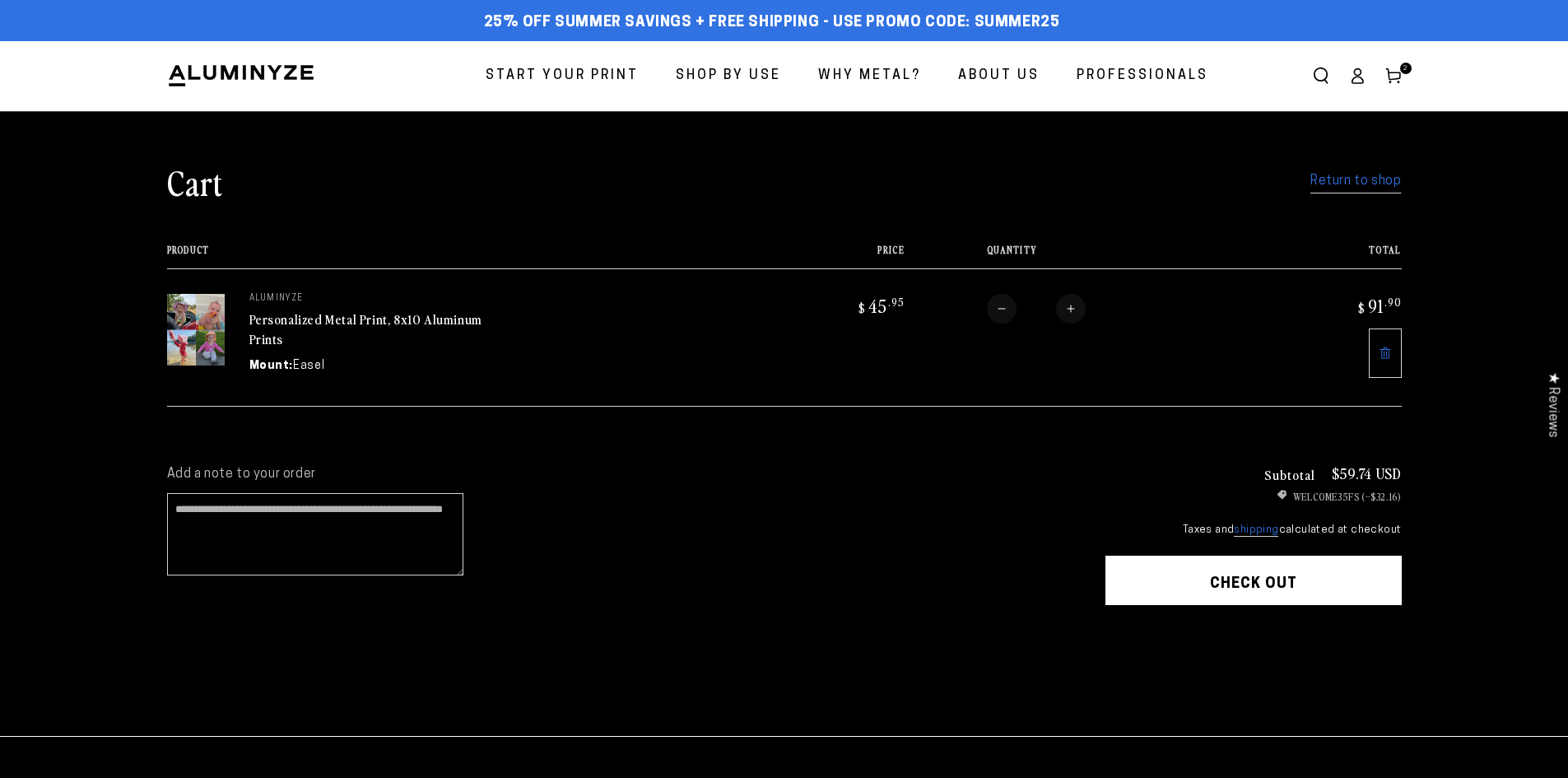
click at [606, 76] on span "Start Your Print" at bounding box center [563, 77] width 153 height 24
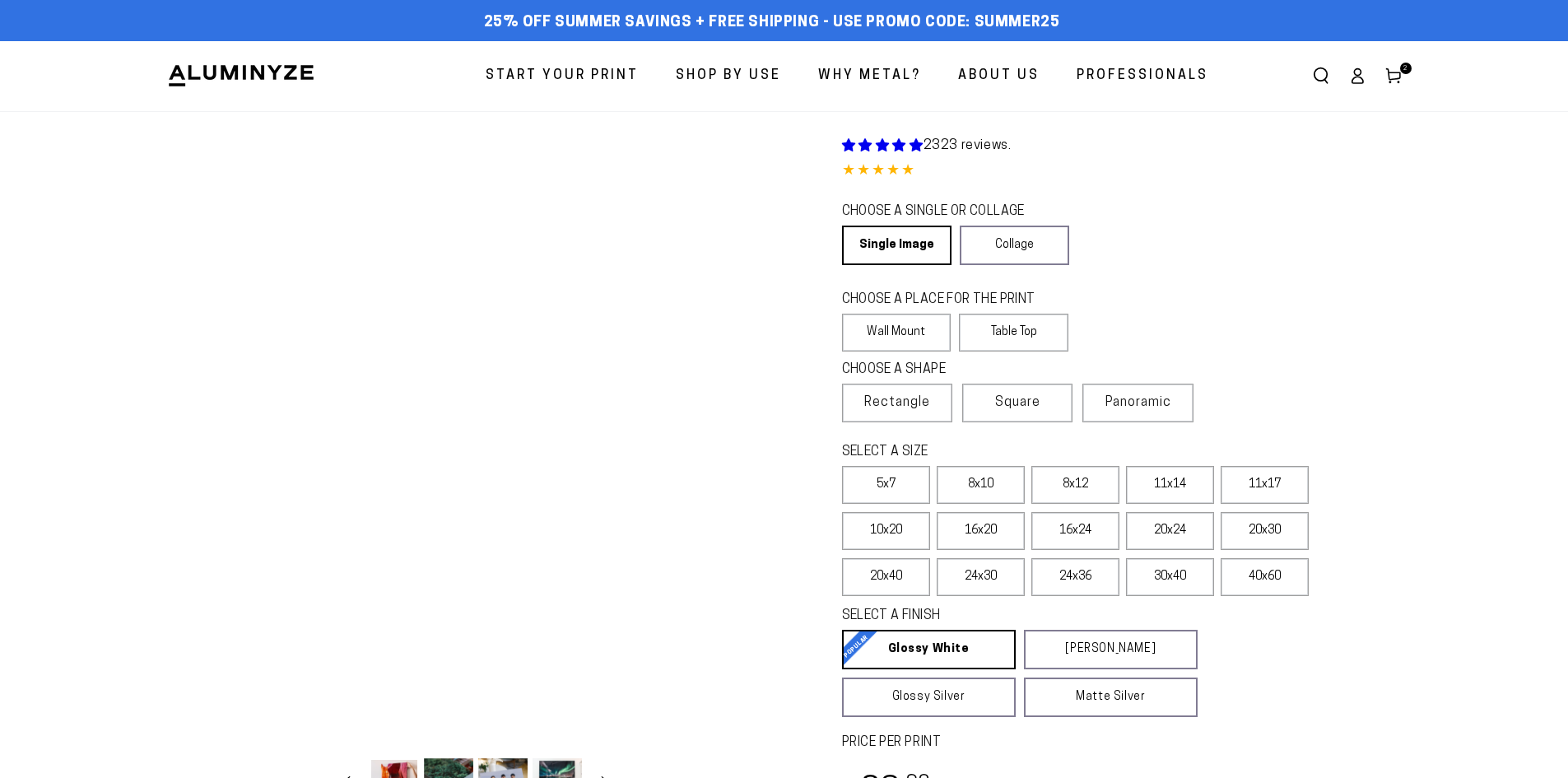
select select "**********"
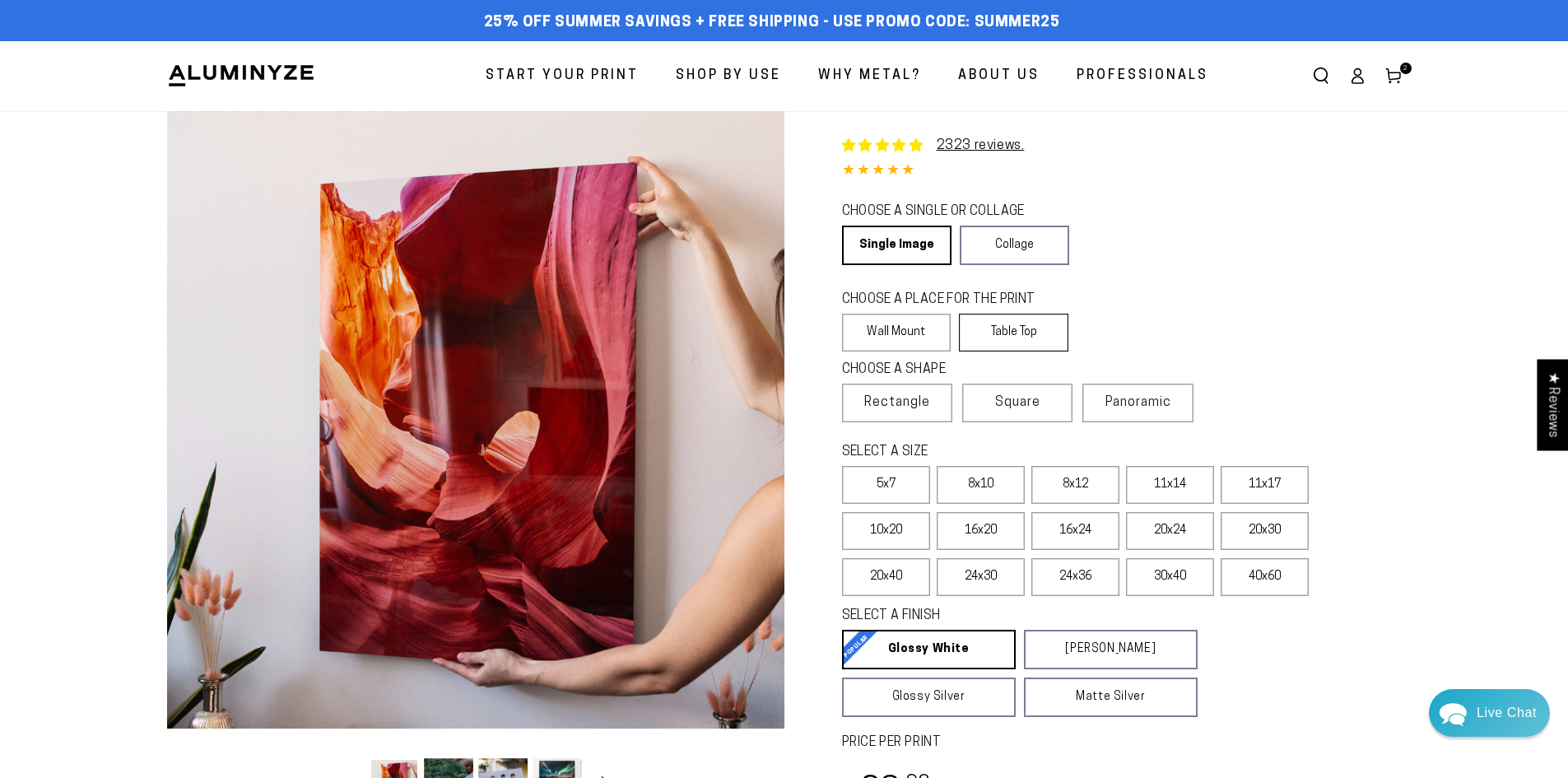
click at [1015, 330] on label "Table Top" at bounding box center [1013, 333] width 109 height 38
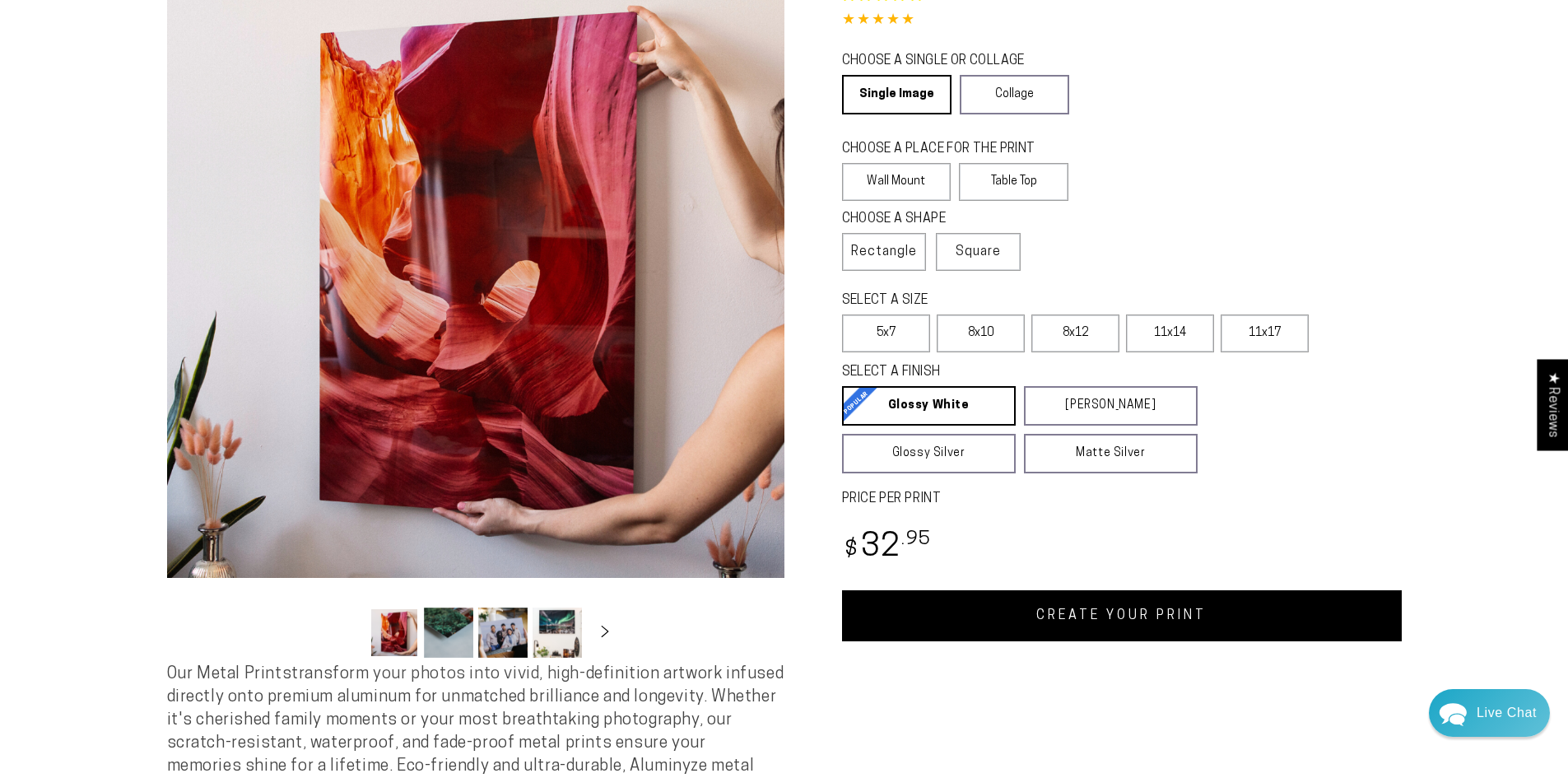
scroll to position [164, 0]
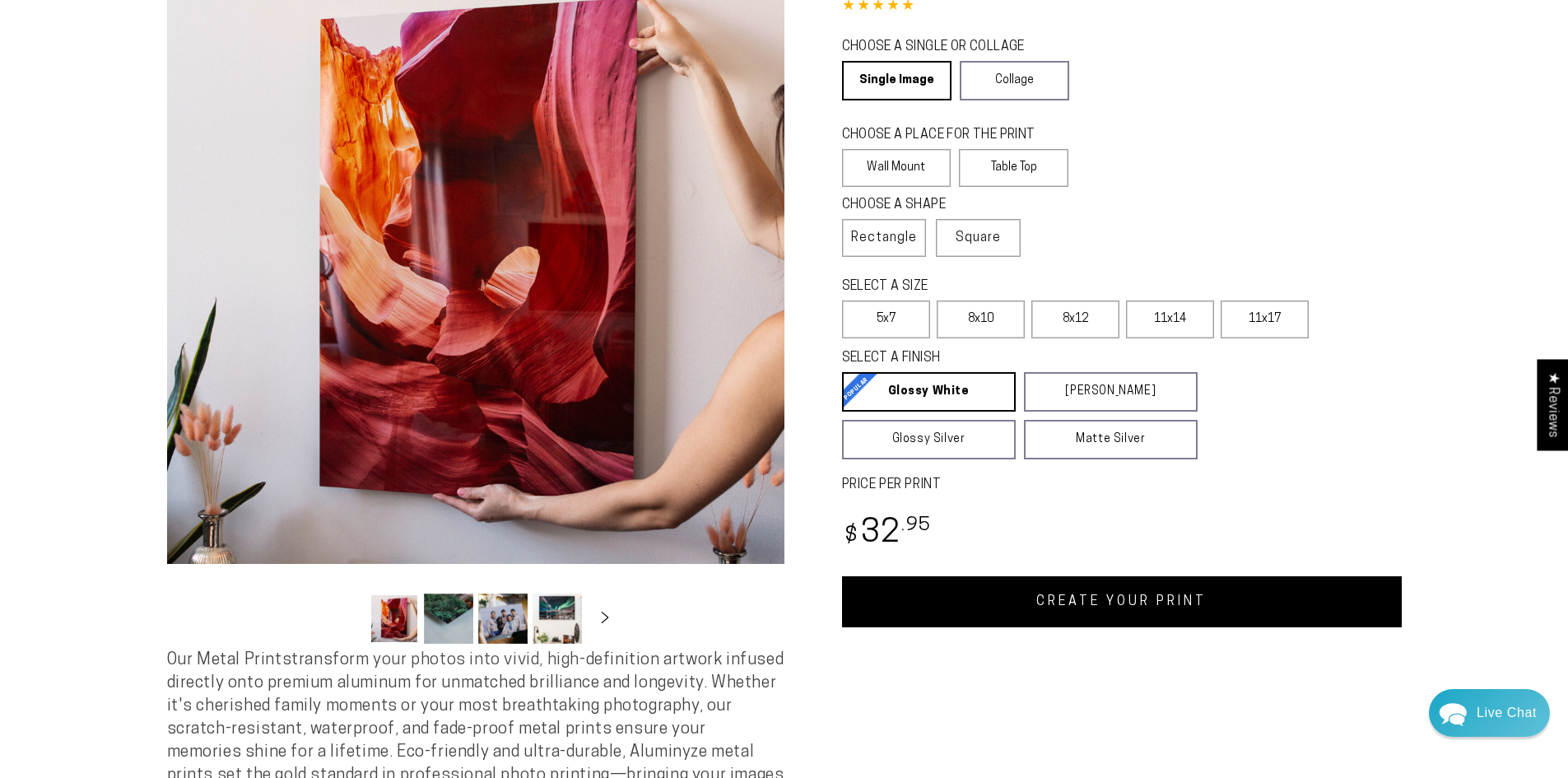
click at [1110, 616] on link "CREATE YOUR PRINT" at bounding box center [1122, 601] width 560 height 51
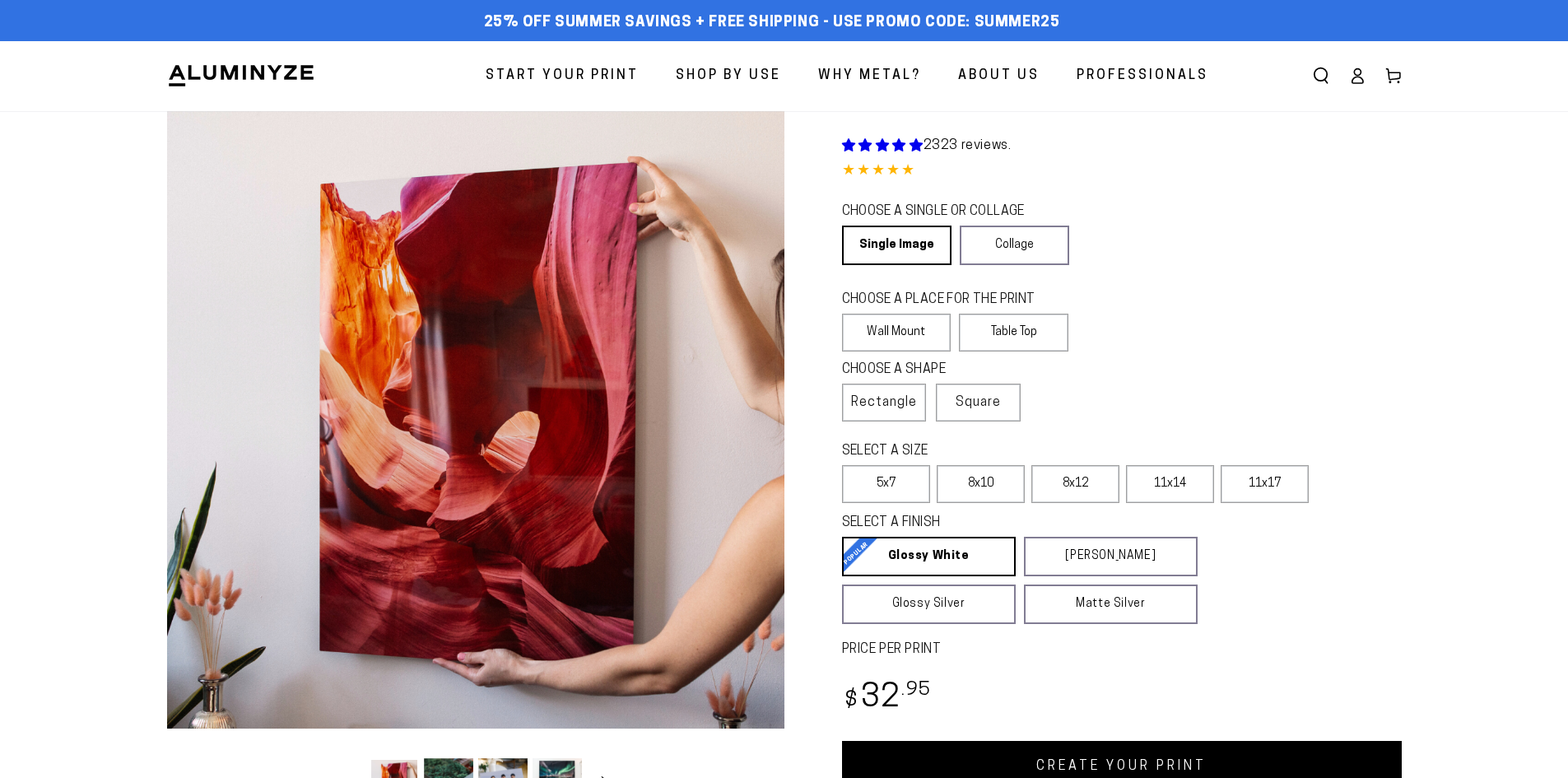
scroll to position [164, 0]
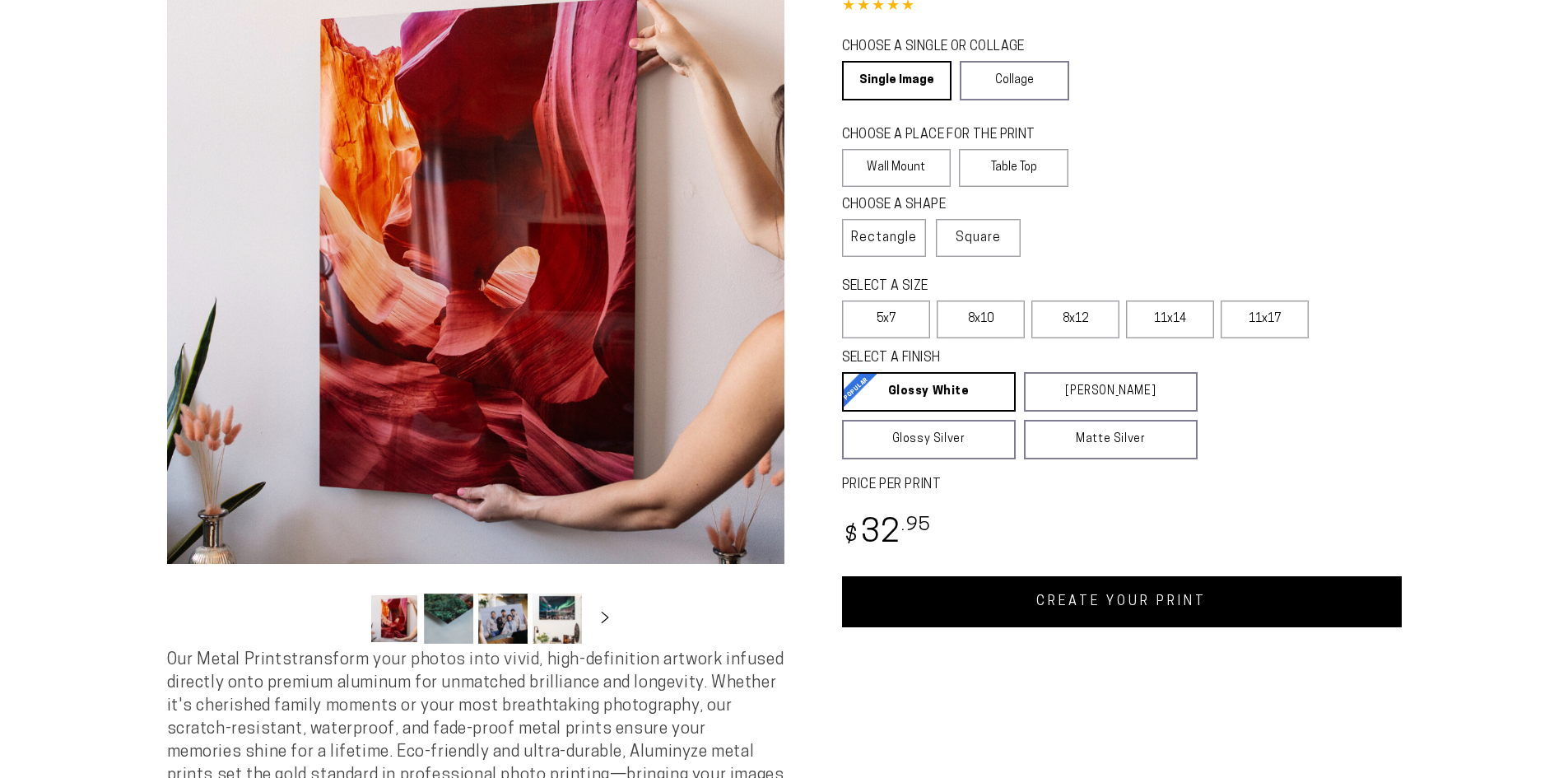
select select "**********"
click at [1076, 605] on link "CREATE YOUR PRINT" at bounding box center [1122, 601] width 560 height 51
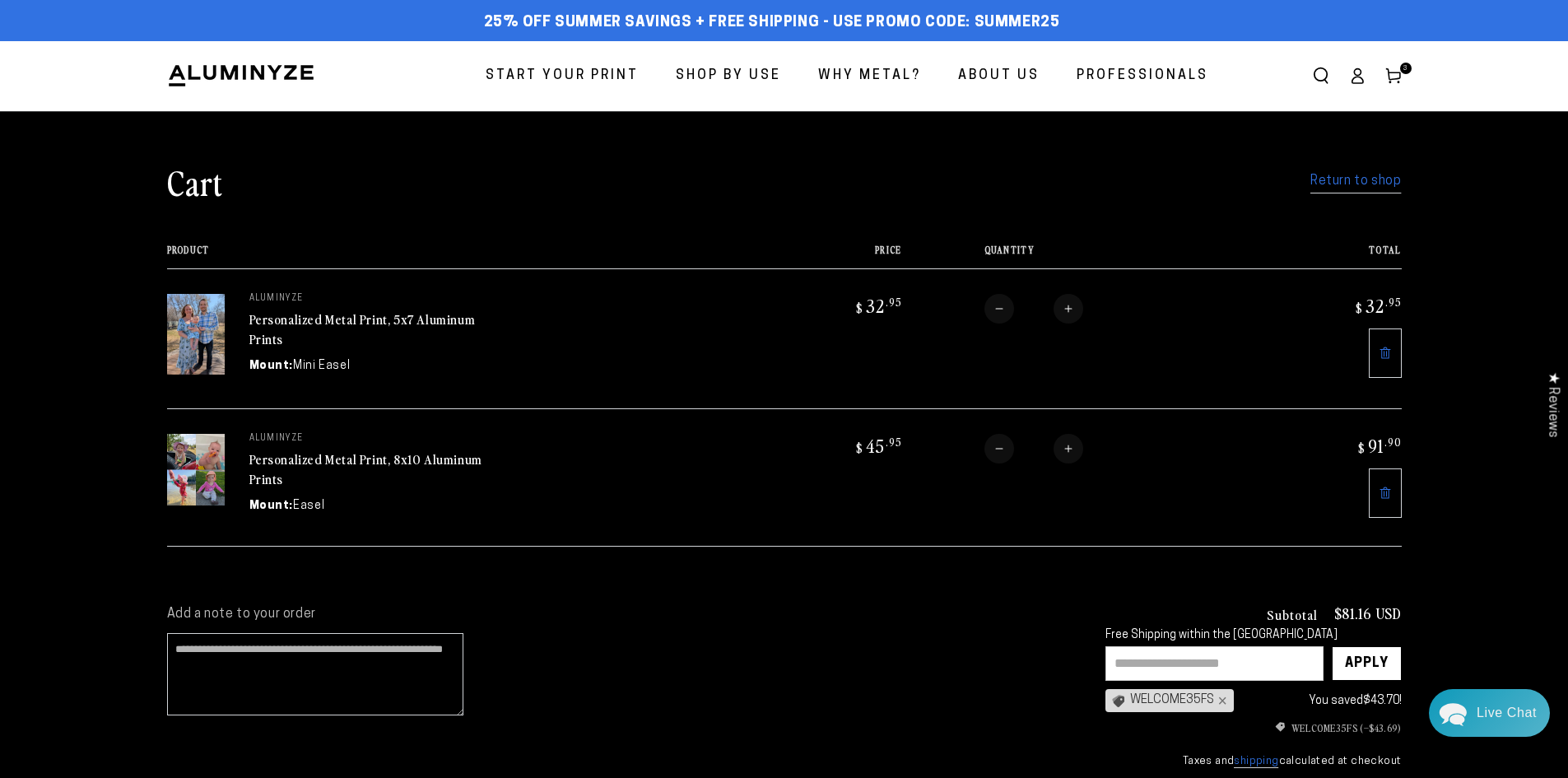
click at [599, 79] on span "Start Your Print" at bounding box center [563, 77] width 153 height 24
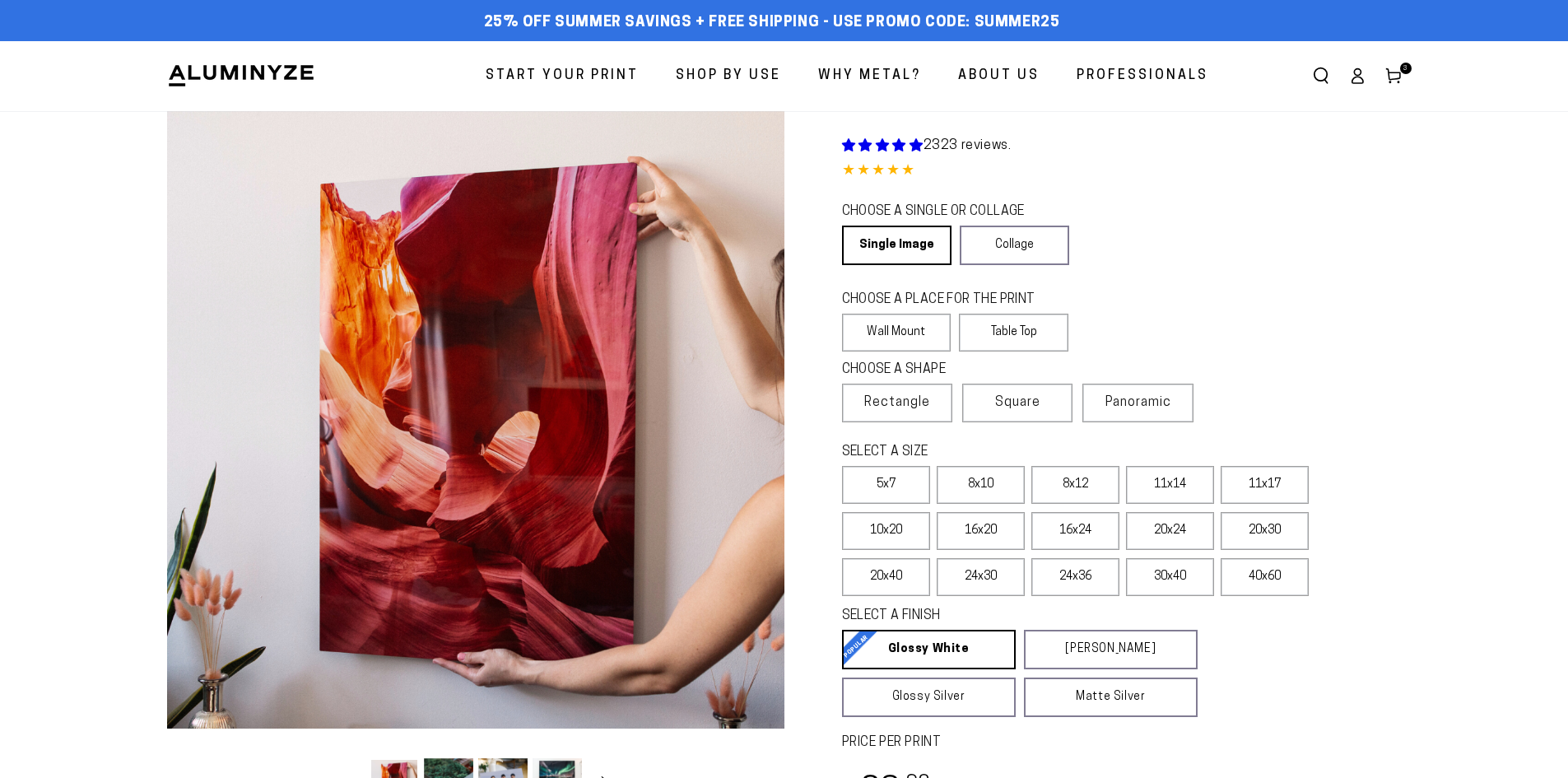
select select "**********"
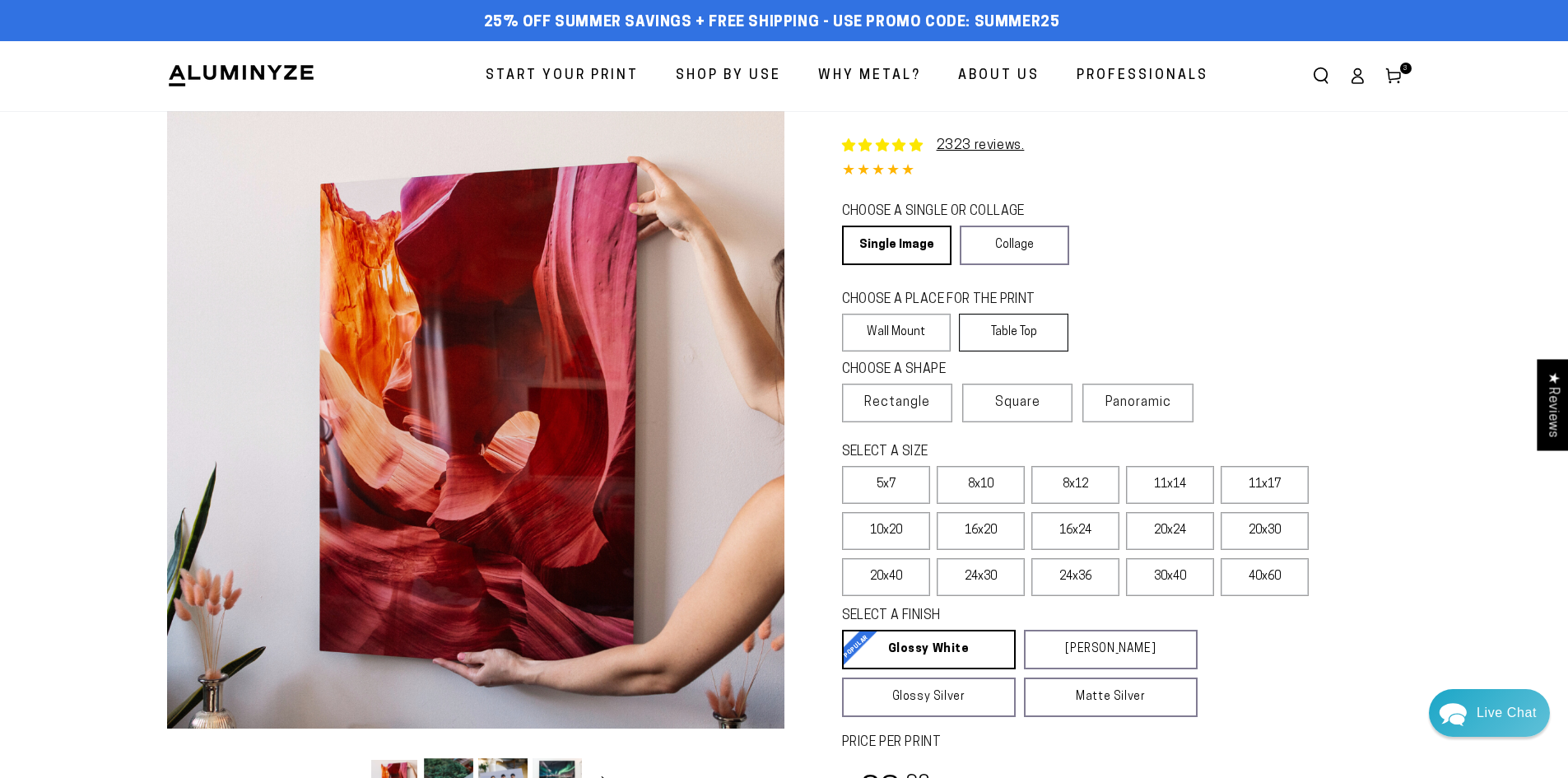
click at [1005, 329] on label "Table Top" at bounding box center [1013, 333] width 109 height 38
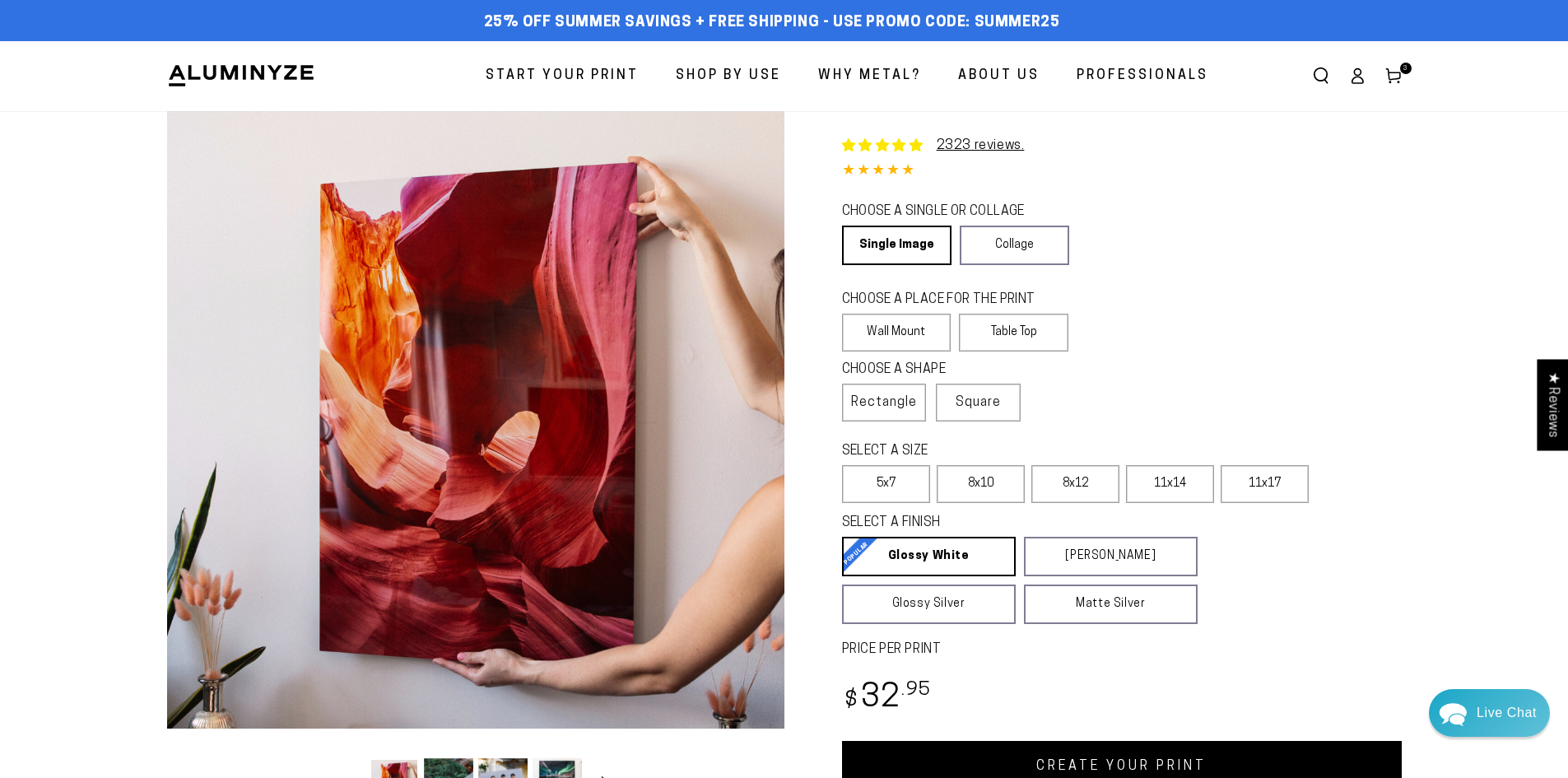
click at [1034, 766] on link "CREATE YOUR PRINT" at bounding box center [1122, 765] width 560 height 51
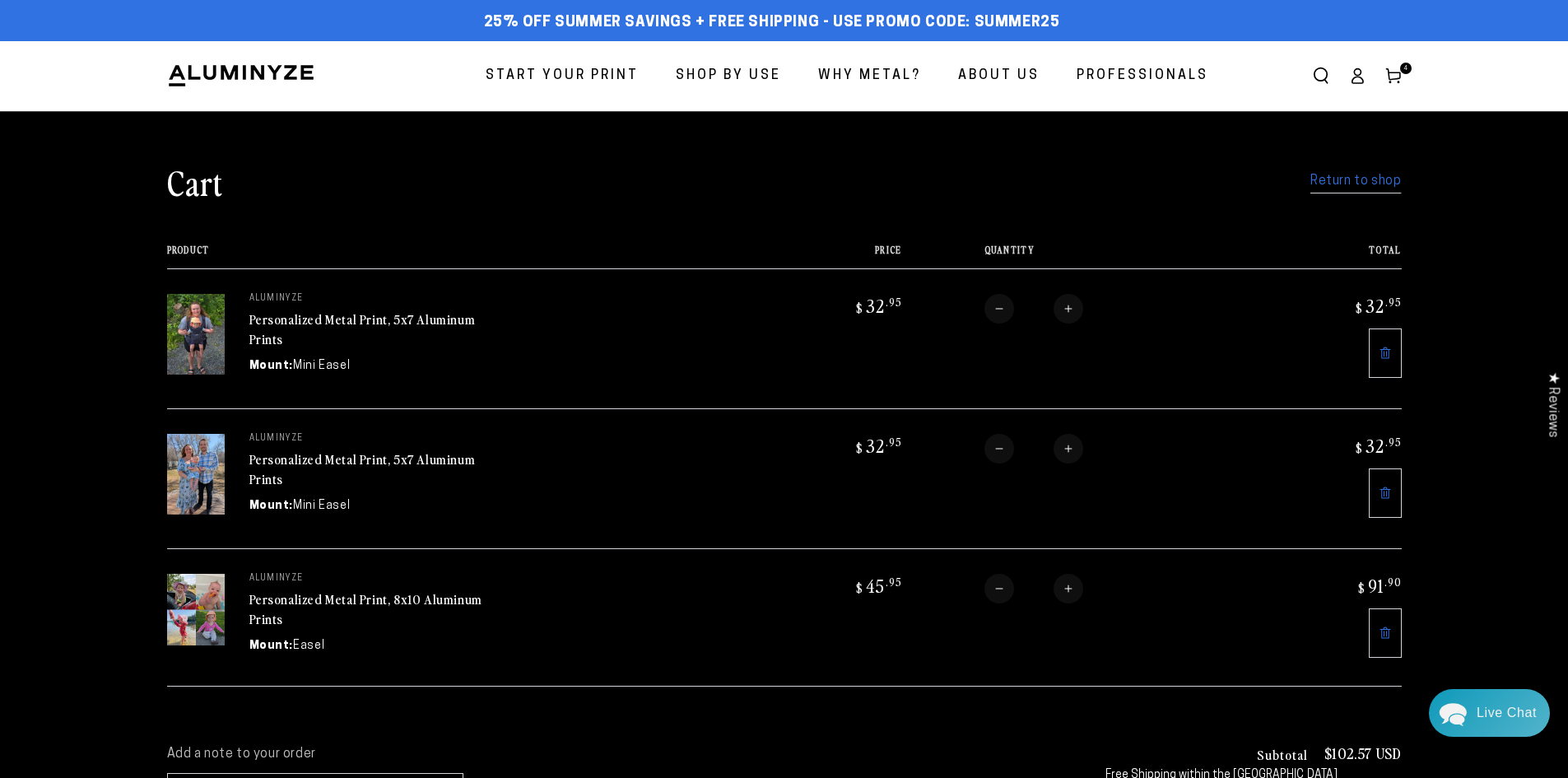
click at [552, 78] on span "Start Your Print" at bounding box center [563, 77] width 153 height 24
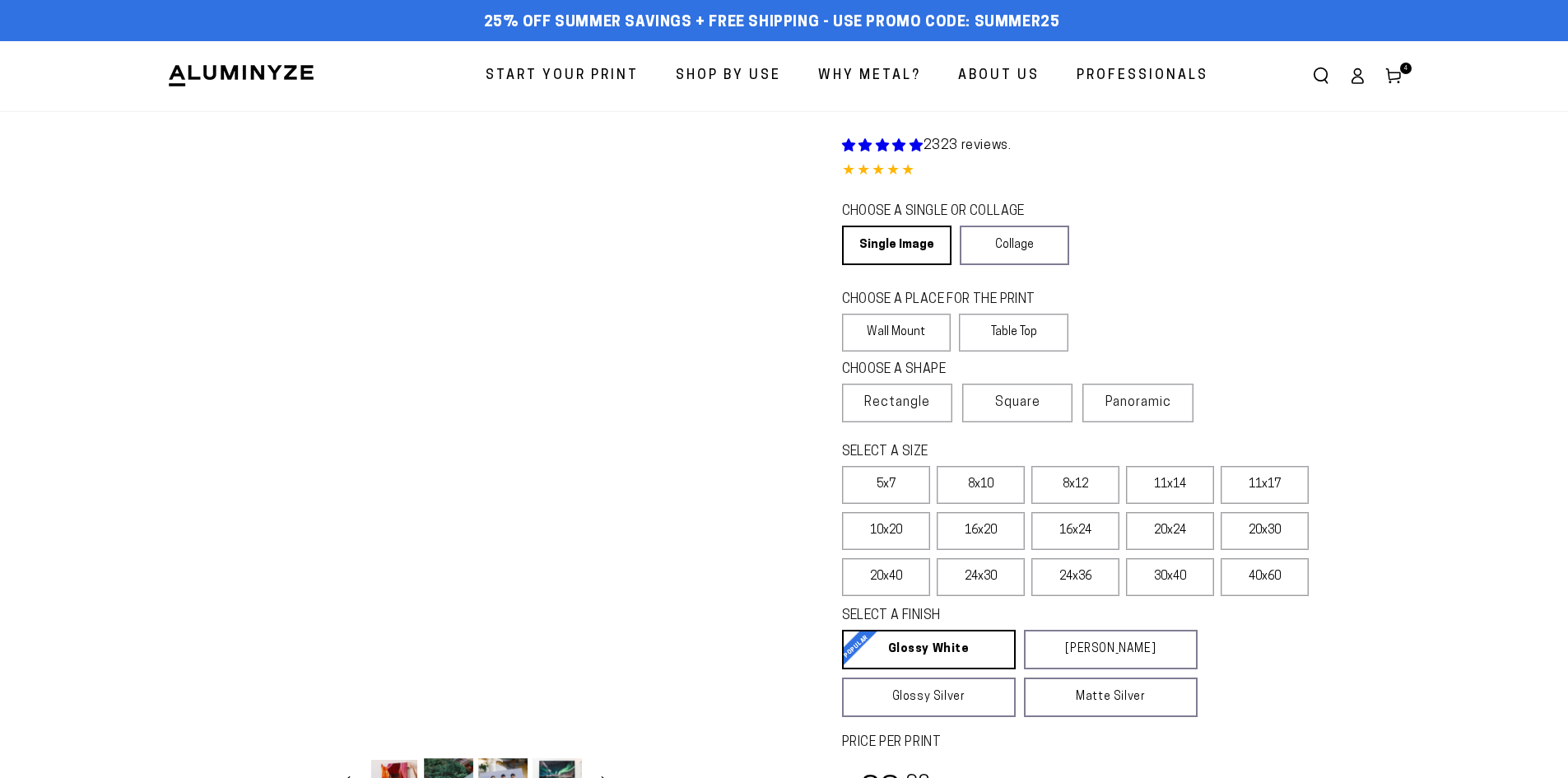
select select "**********"
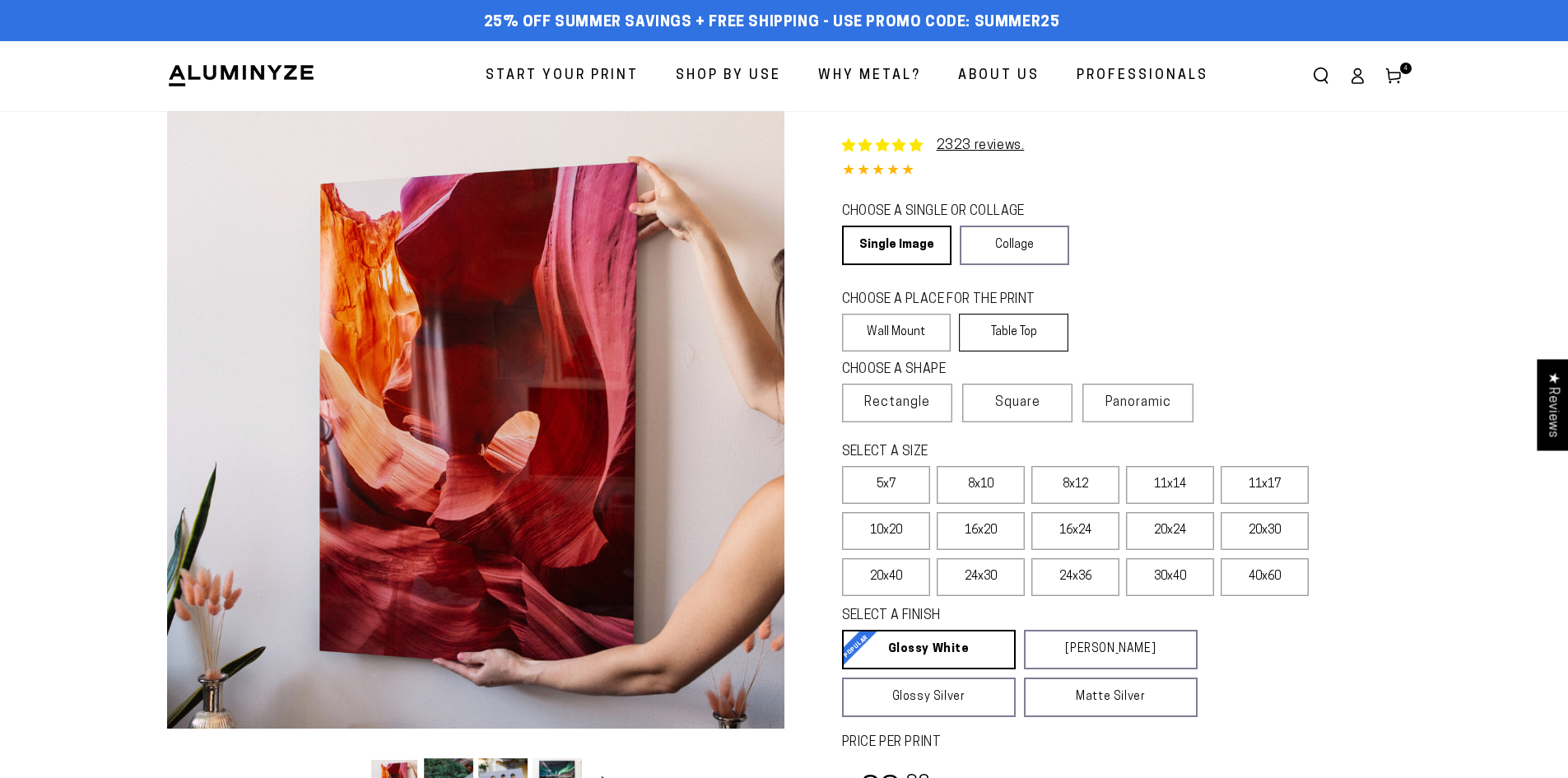
click at [1006, 329] on label "Table Top" at bounding box center [1013, 333] width 109 height 38
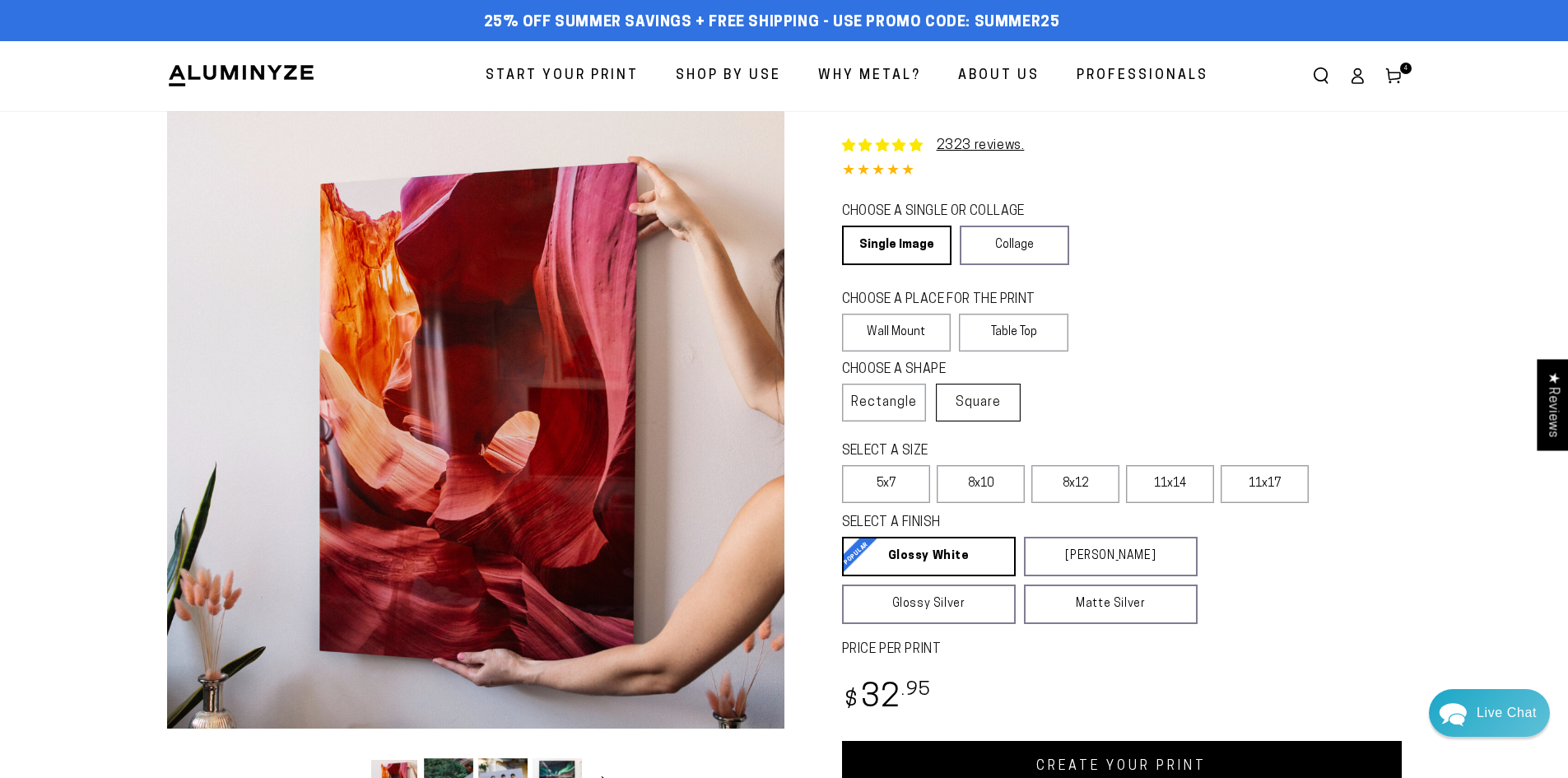
click at [969, 407] on span "Square" at bounding box center [978, 402] width 46 height 20
click at [1097, 490] on label "5x5" at bounding box center [1075, 484] width 88 height 38
click at [1115, 762] on link "CREATE YOUR PRINT" at bounding box center [1122, 765] width 560 height 51
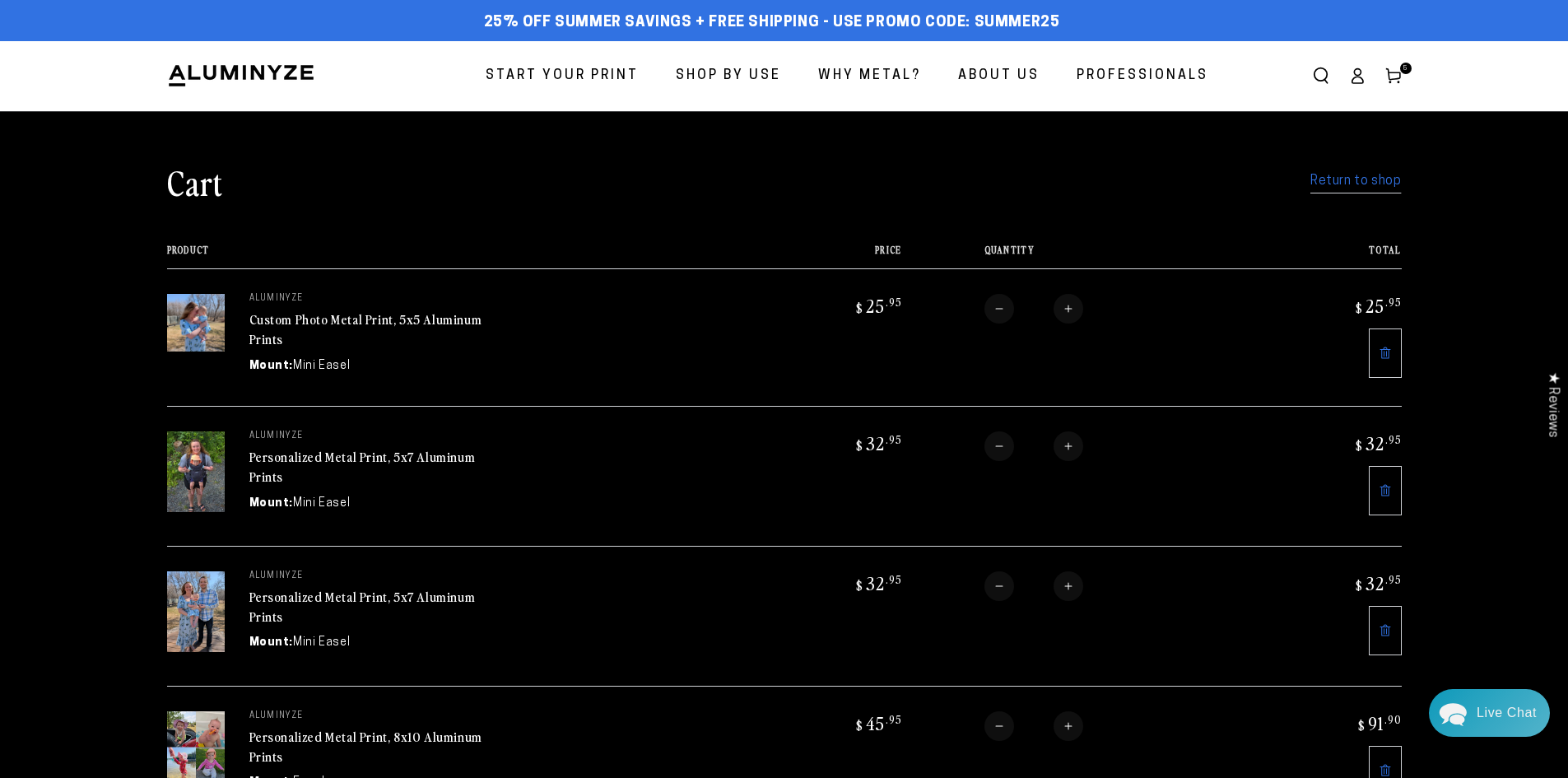
click at [592, 71] on span "Start Your Print" at bounding box center [563, 77] width 153 height 24
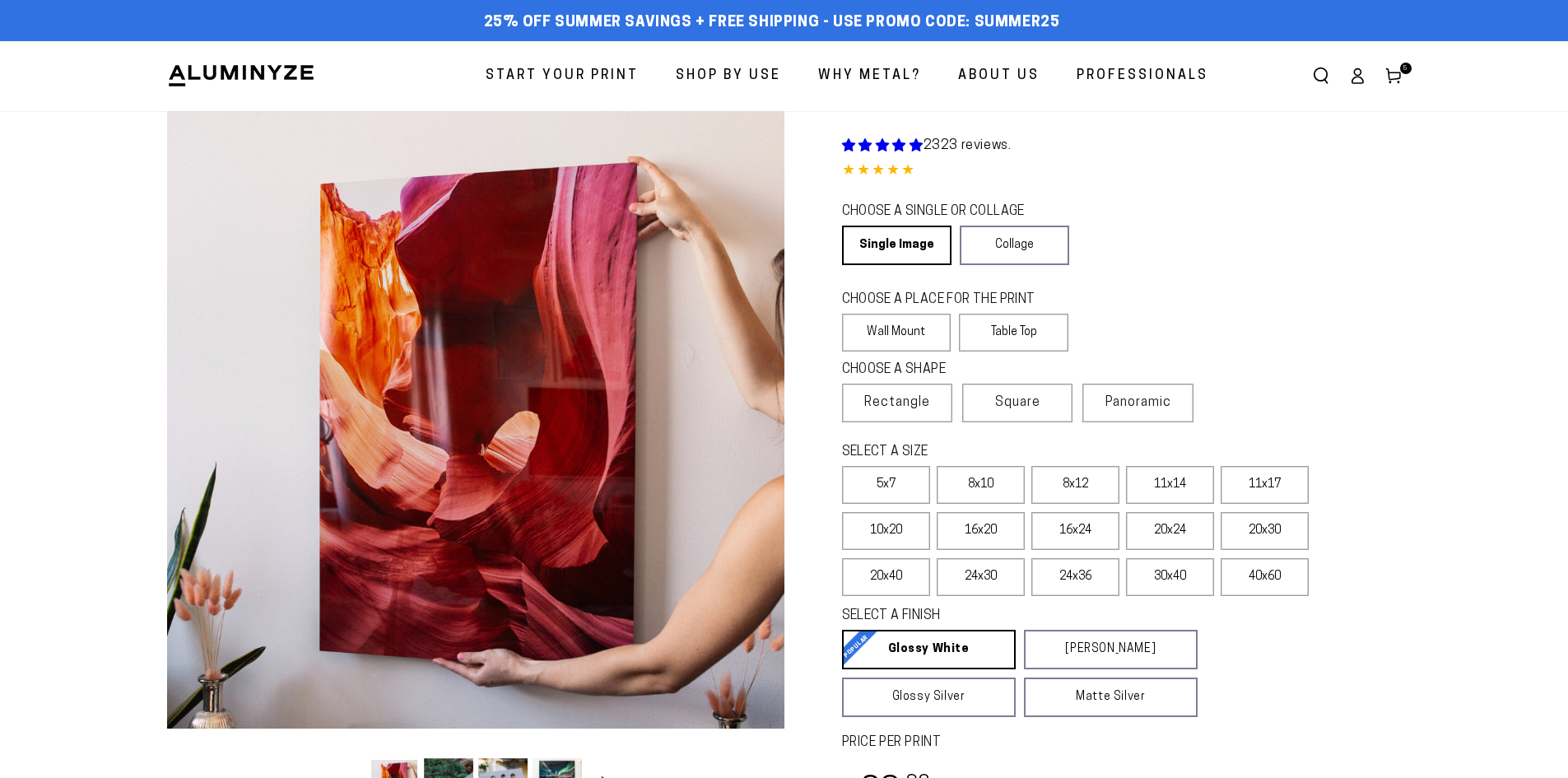
select select "**********"
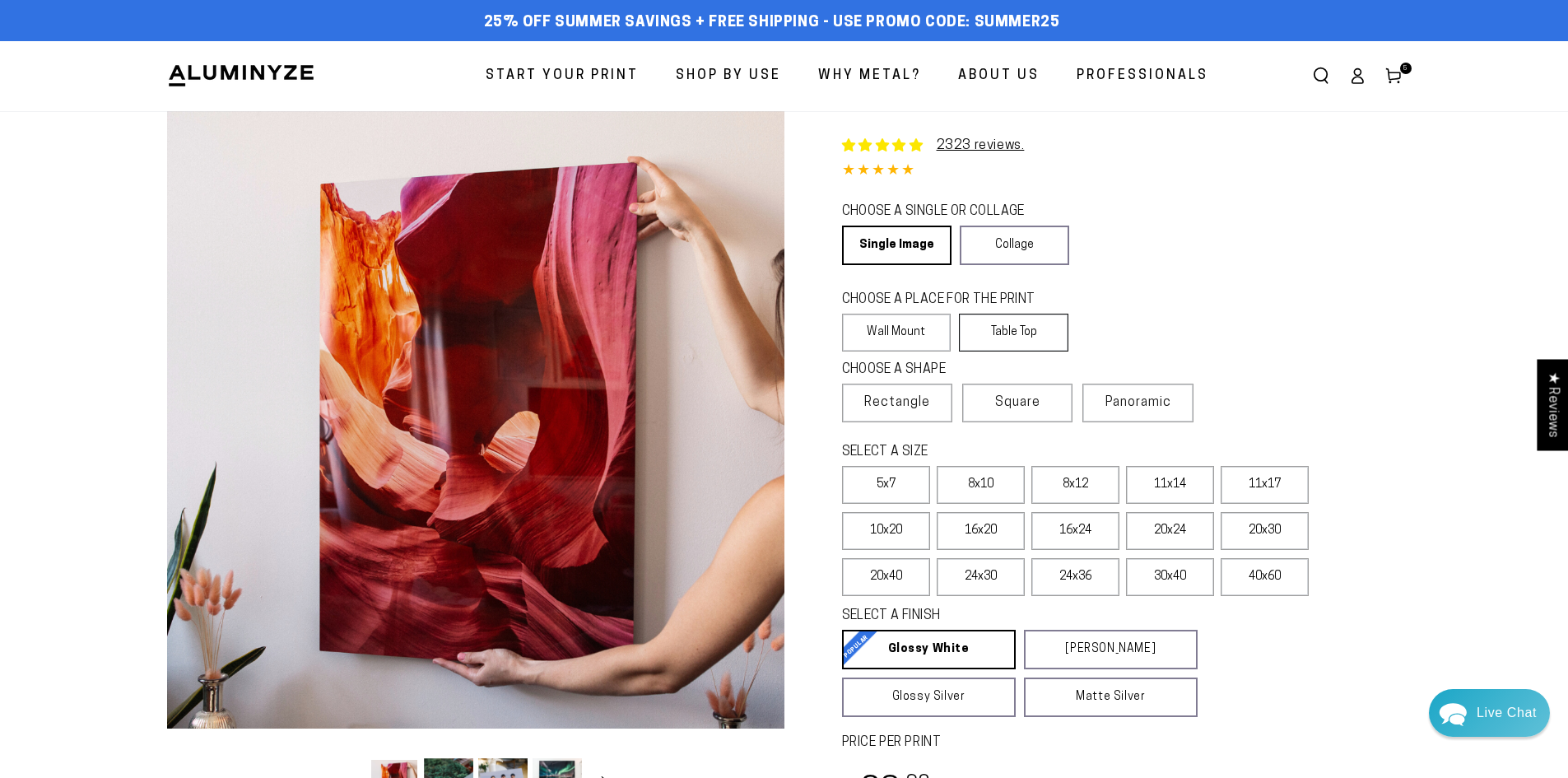
click at [981, 333] on label "Table Top" at bounding box center [1013, 333] width 109 height 38
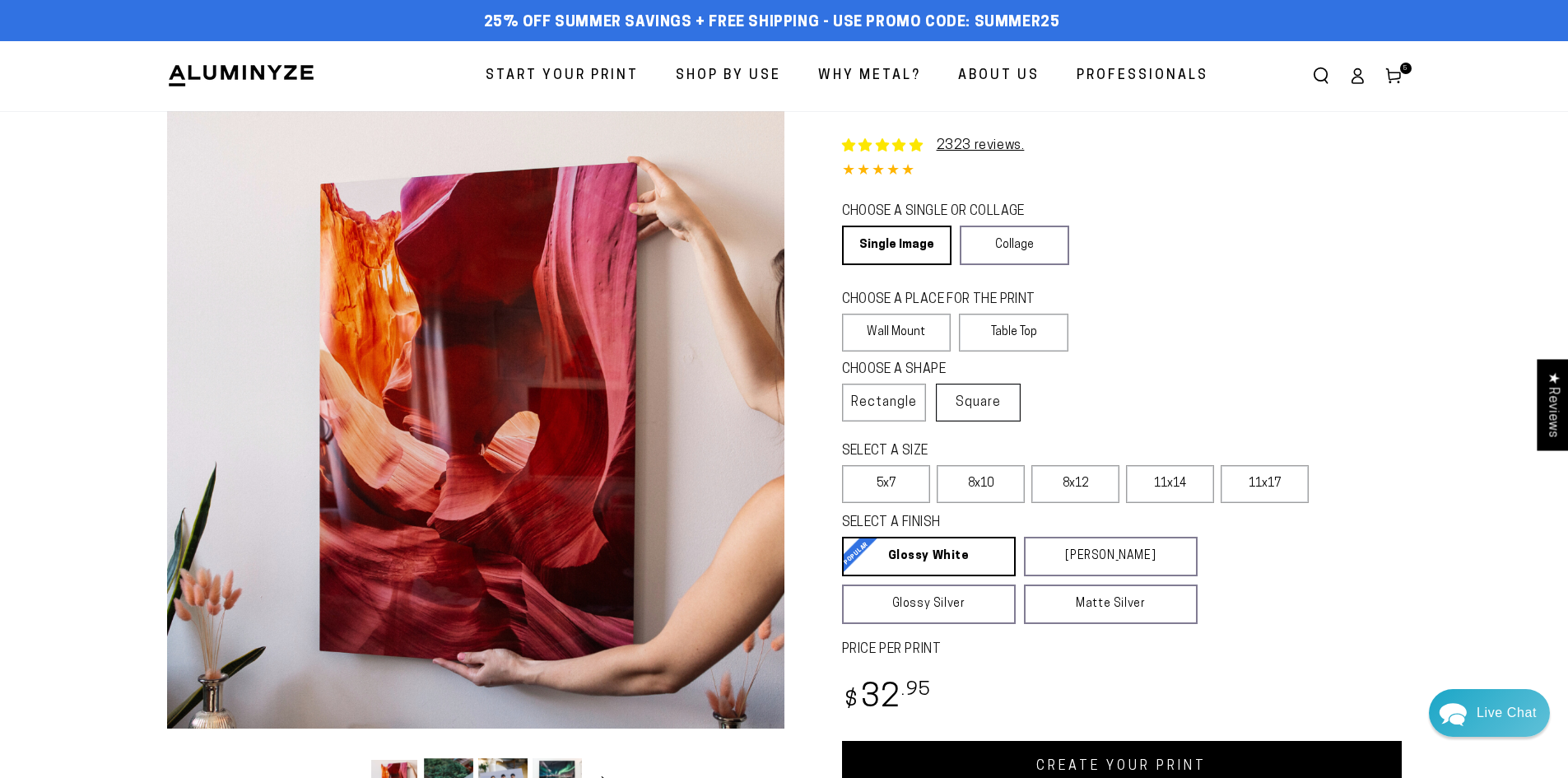
click at [954, 400] on label "Square" at bounding box center [978, 402] width 85 height 38
click at [1064, 481] on label "5x5" at bounding box center [1075, 484] width 88 height 38
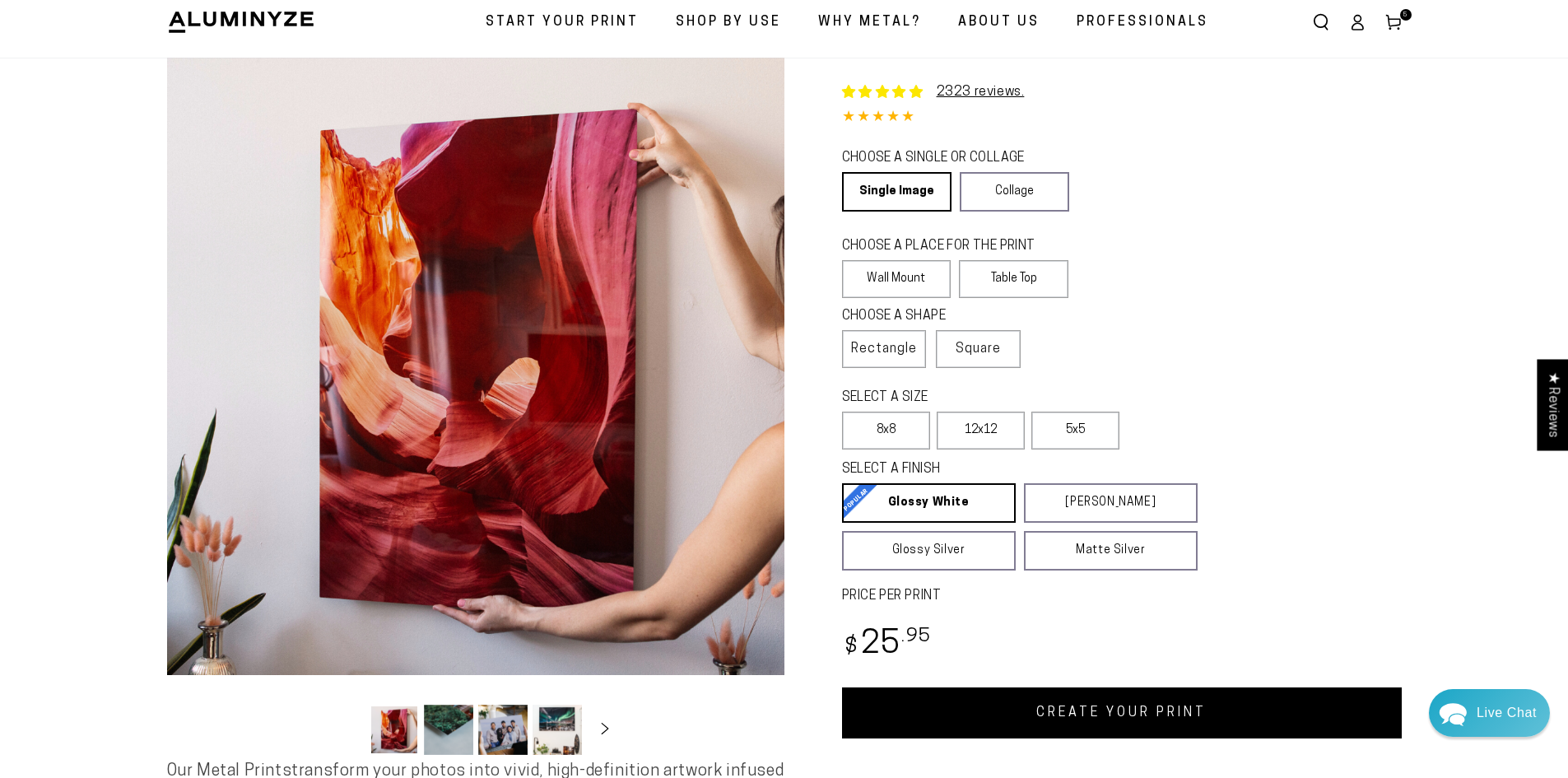
scroll to position [83, 0]
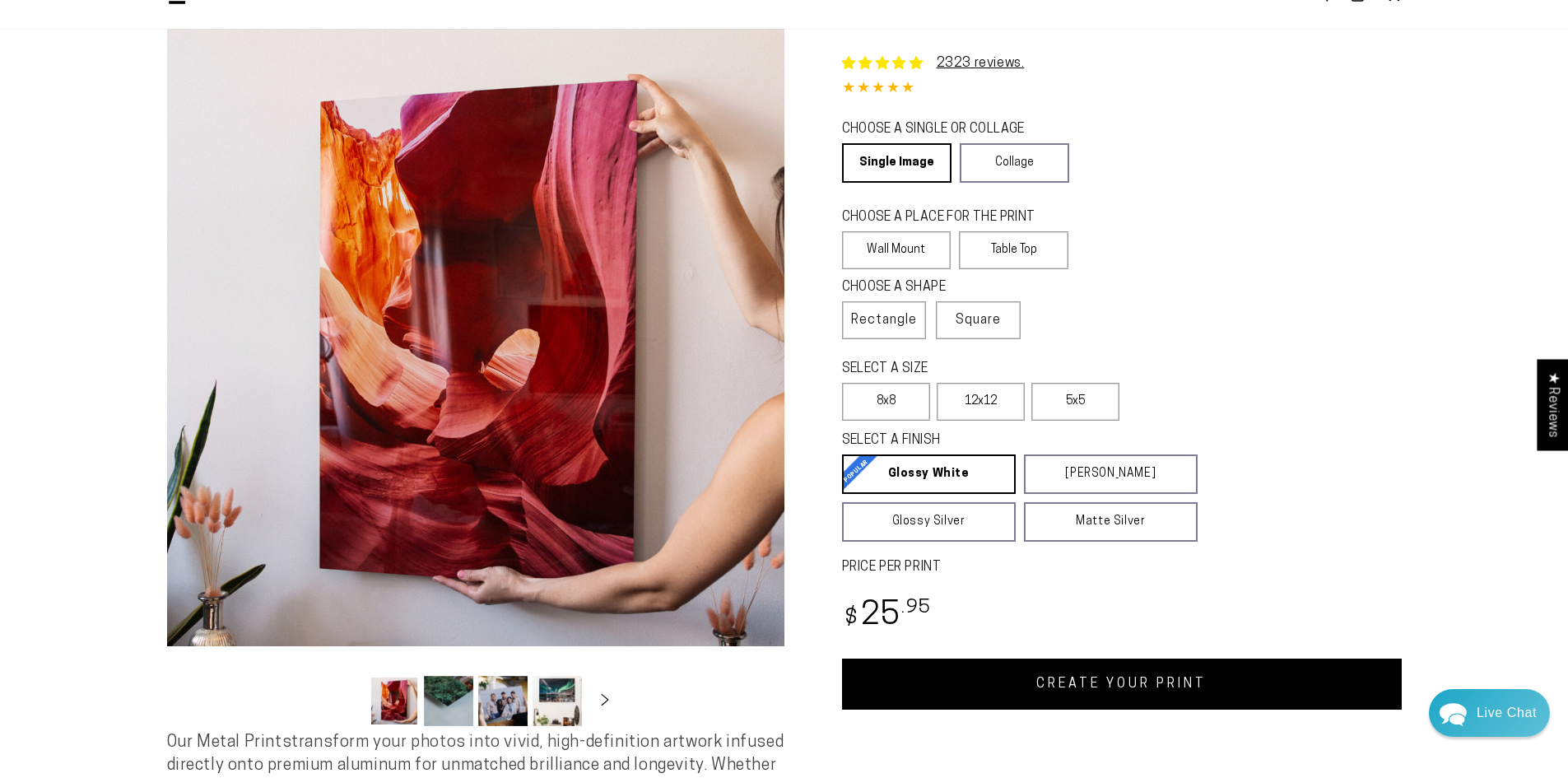
click at [1105, 702] on link "CREATE YOUR PRINT" at bounding box center [1122, 683] width 560 height 51
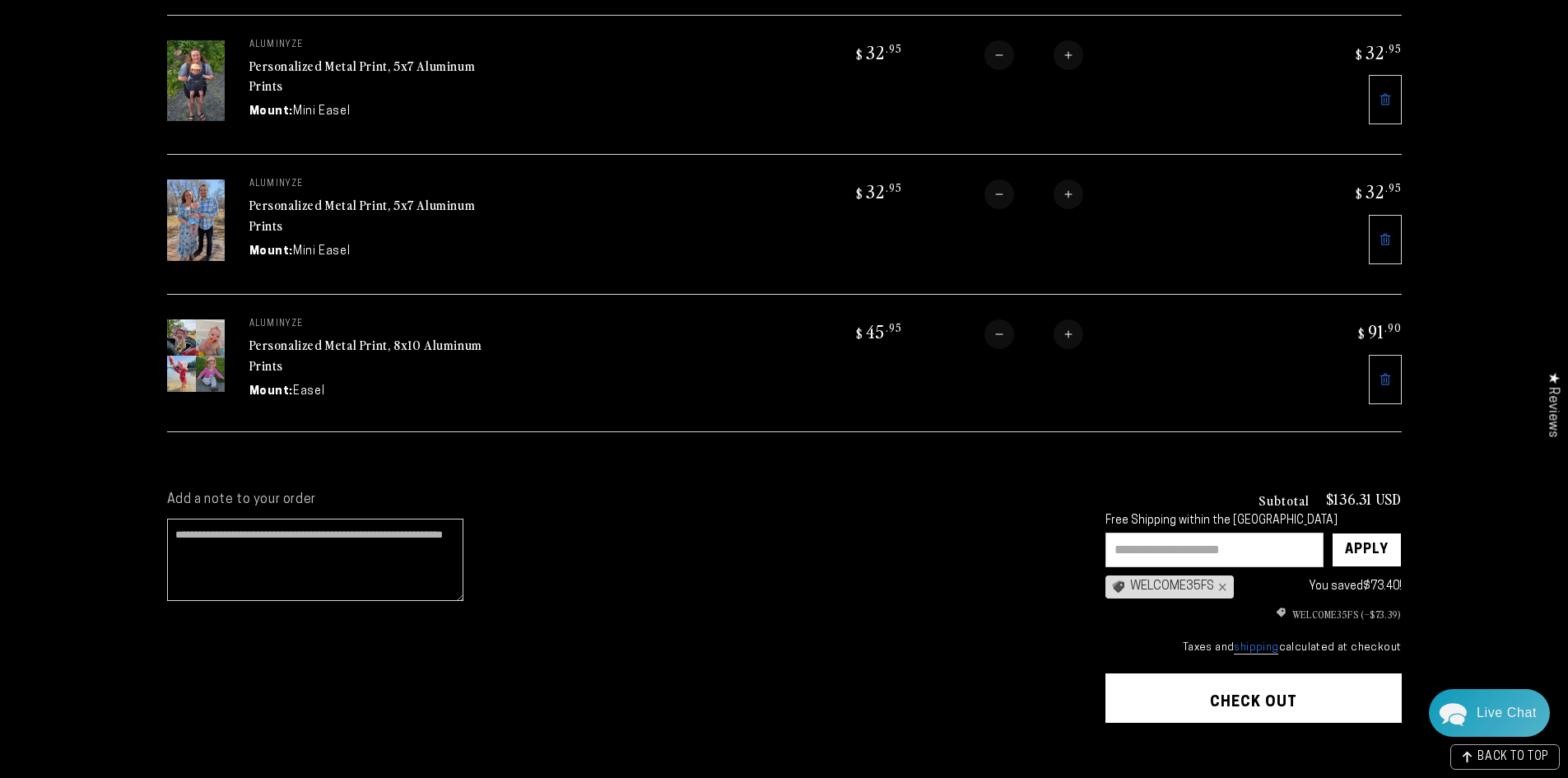
scroll to position [576, 0]
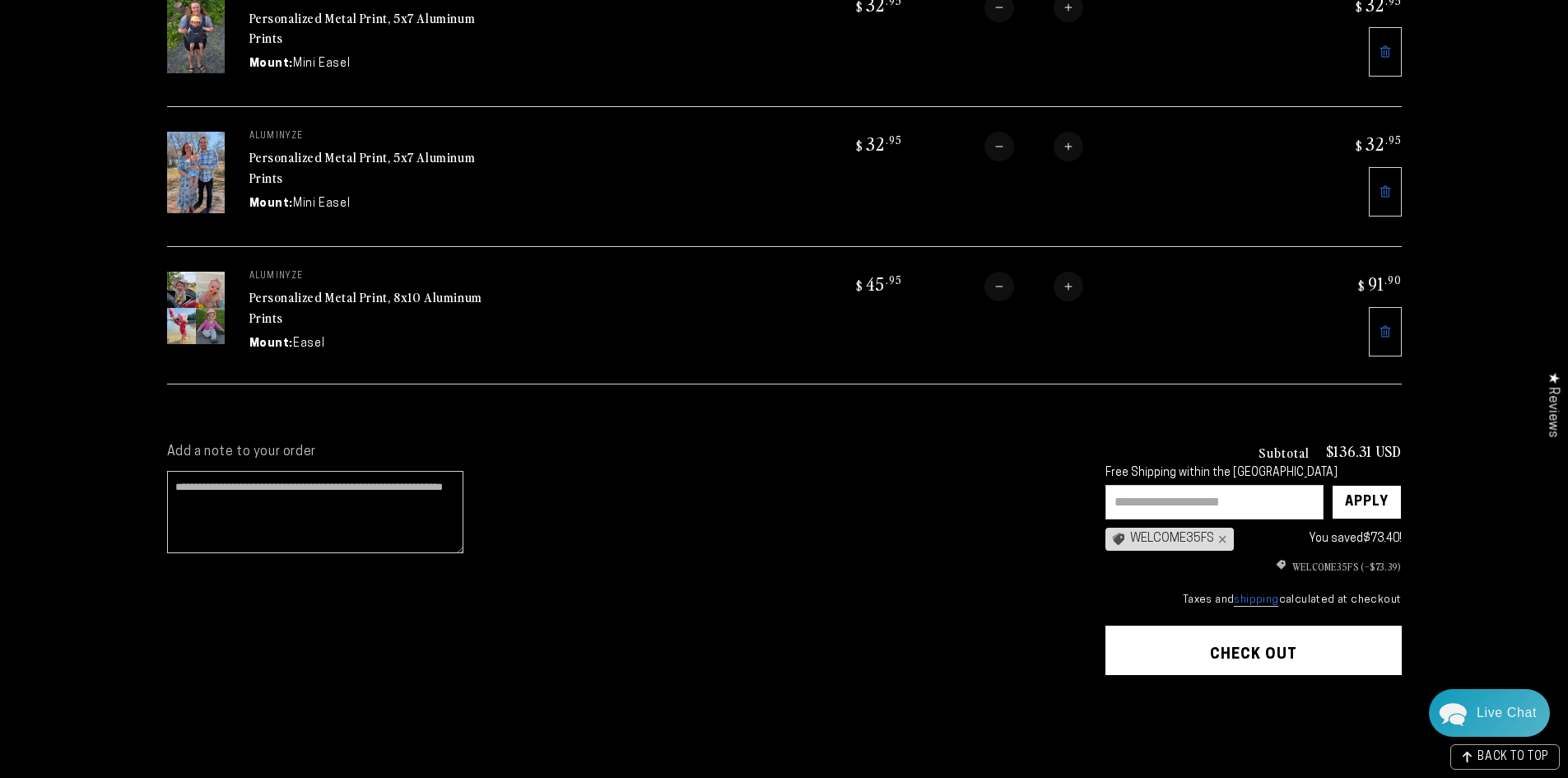
click at [1267, 636] on button "Check out" at bounding box center [1254, 649] width 297 height 49
